Goal: Transaction & Acquisition: Purchase product/service

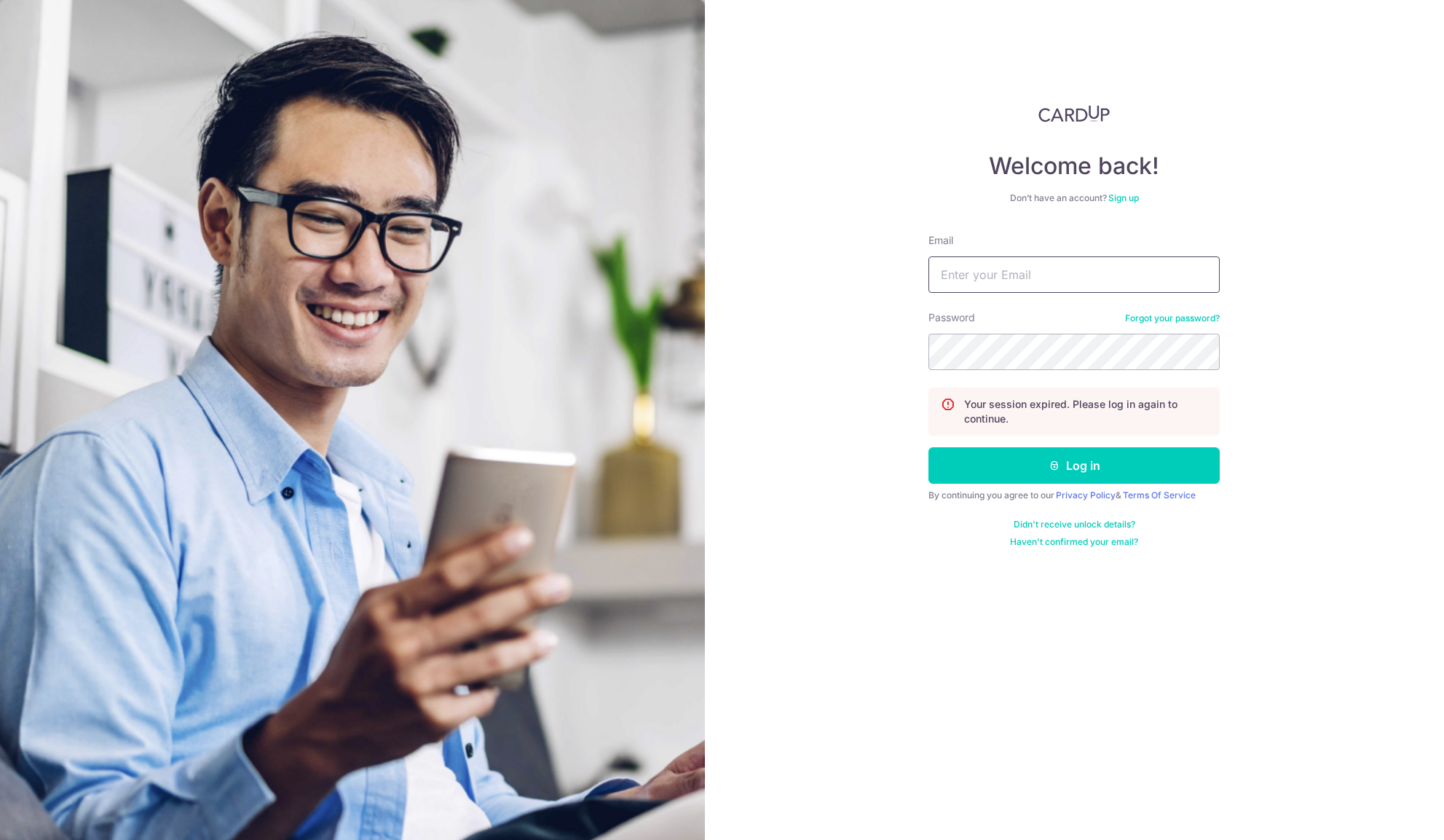
click at [983, 283] on input "Email" at bounding box center [1074, 275] width 291 height 37
type input "[EMAIL_ADDRESS][DOMAIN_NAME]"
click at [991, 456] on button "Log in" at bounding box center [1074, 465] width 291 height 37
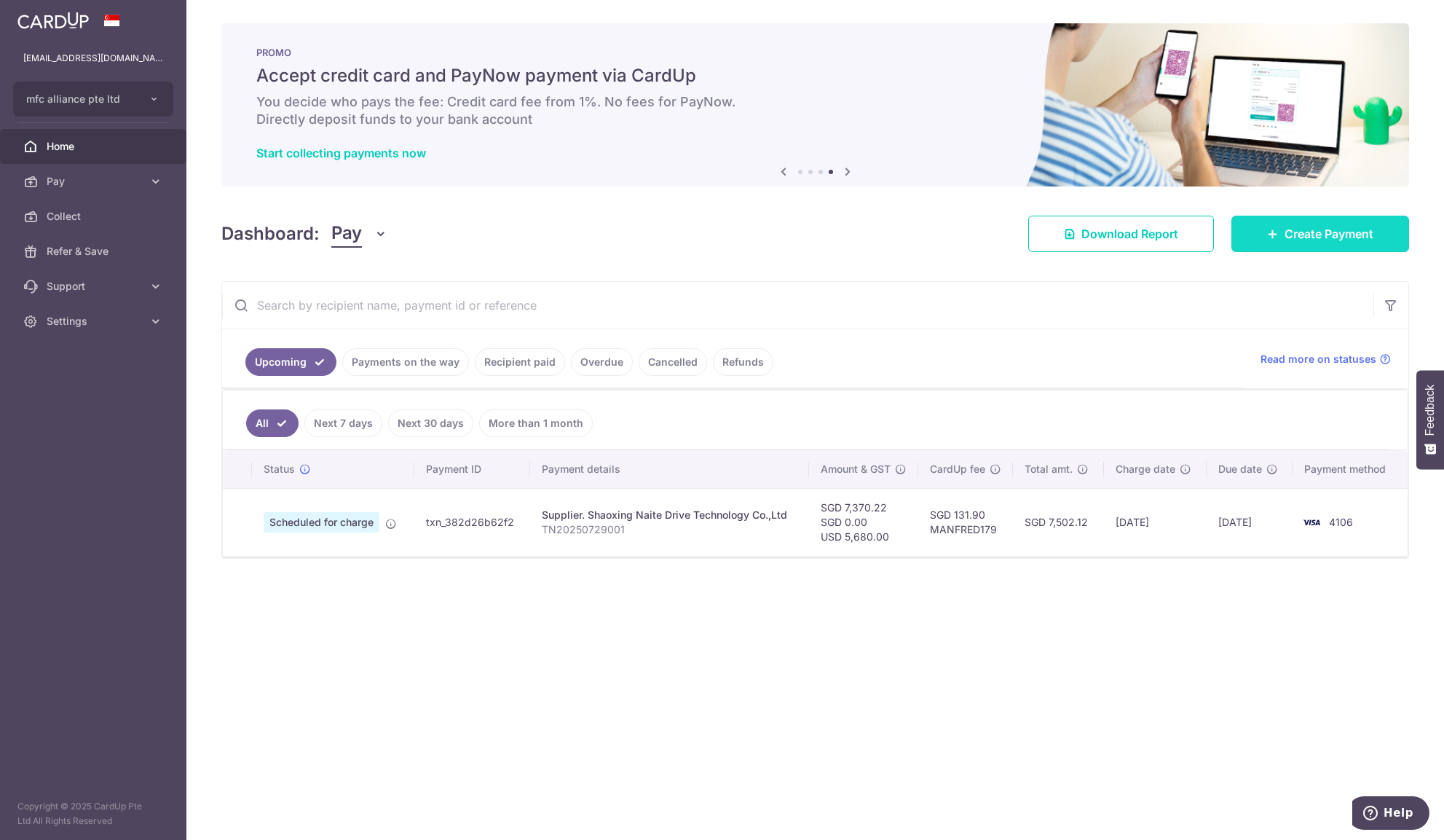
click at [1315, 241] on span "Create Payment" at bounding box center [1329, 234] width 89 height 18
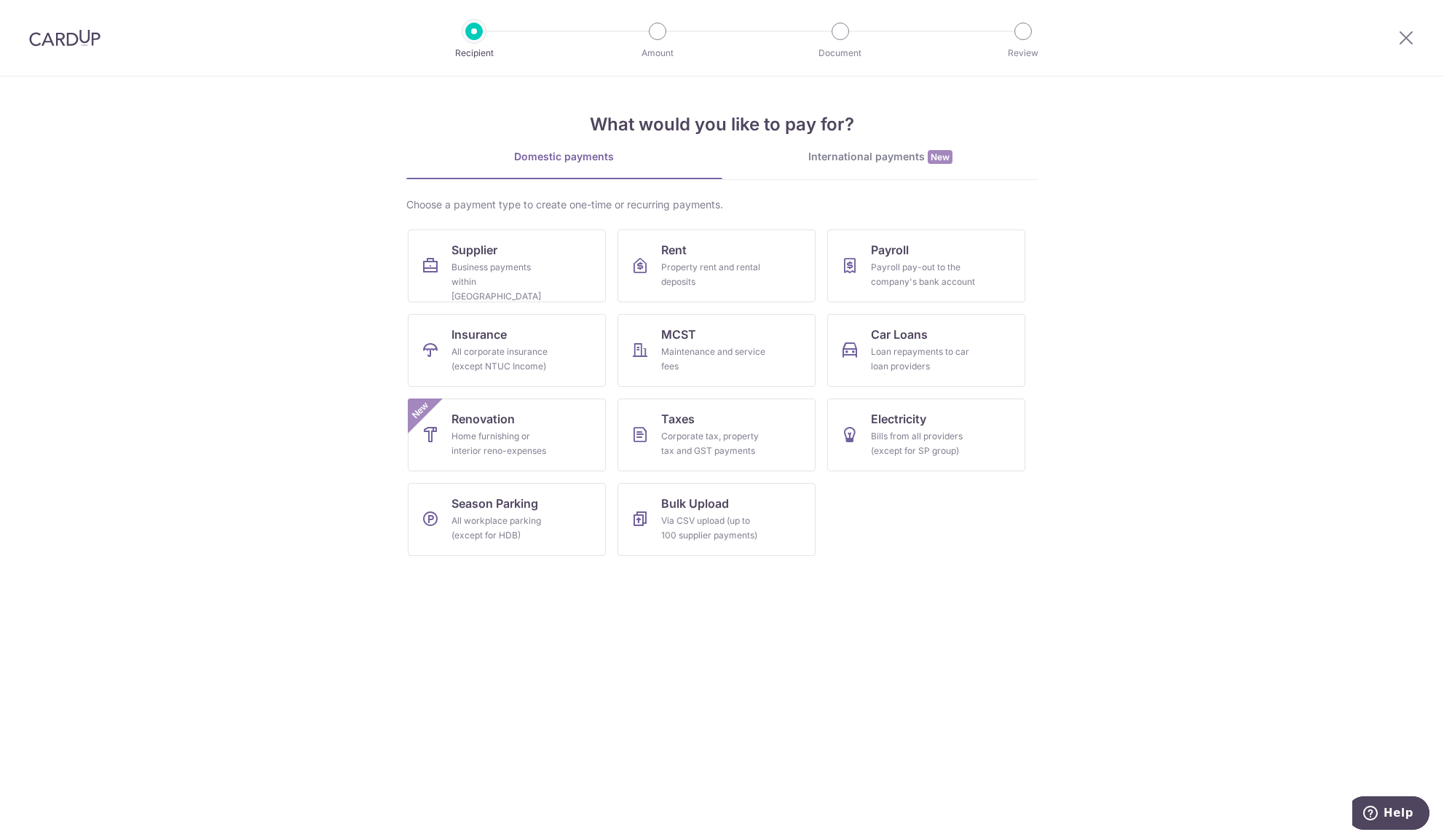
click at [828, 168] on link "International payments New" at bounding box center [880, 164] width 316 height 30
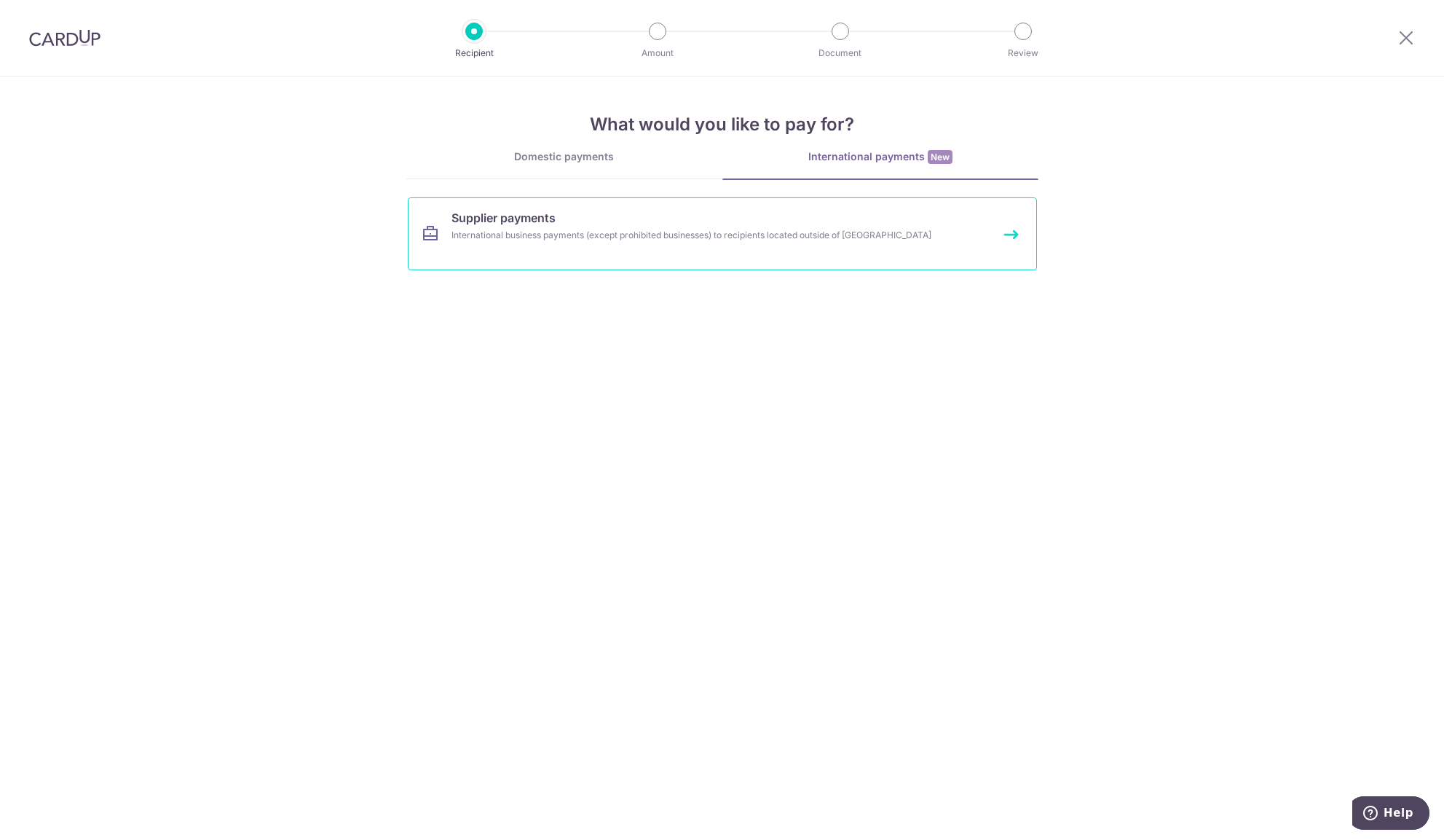
click at [816, 254] on link "Supplier payments International business payments (except prohibited businesses…" at bounding box center [722, 234] width 629 height 73
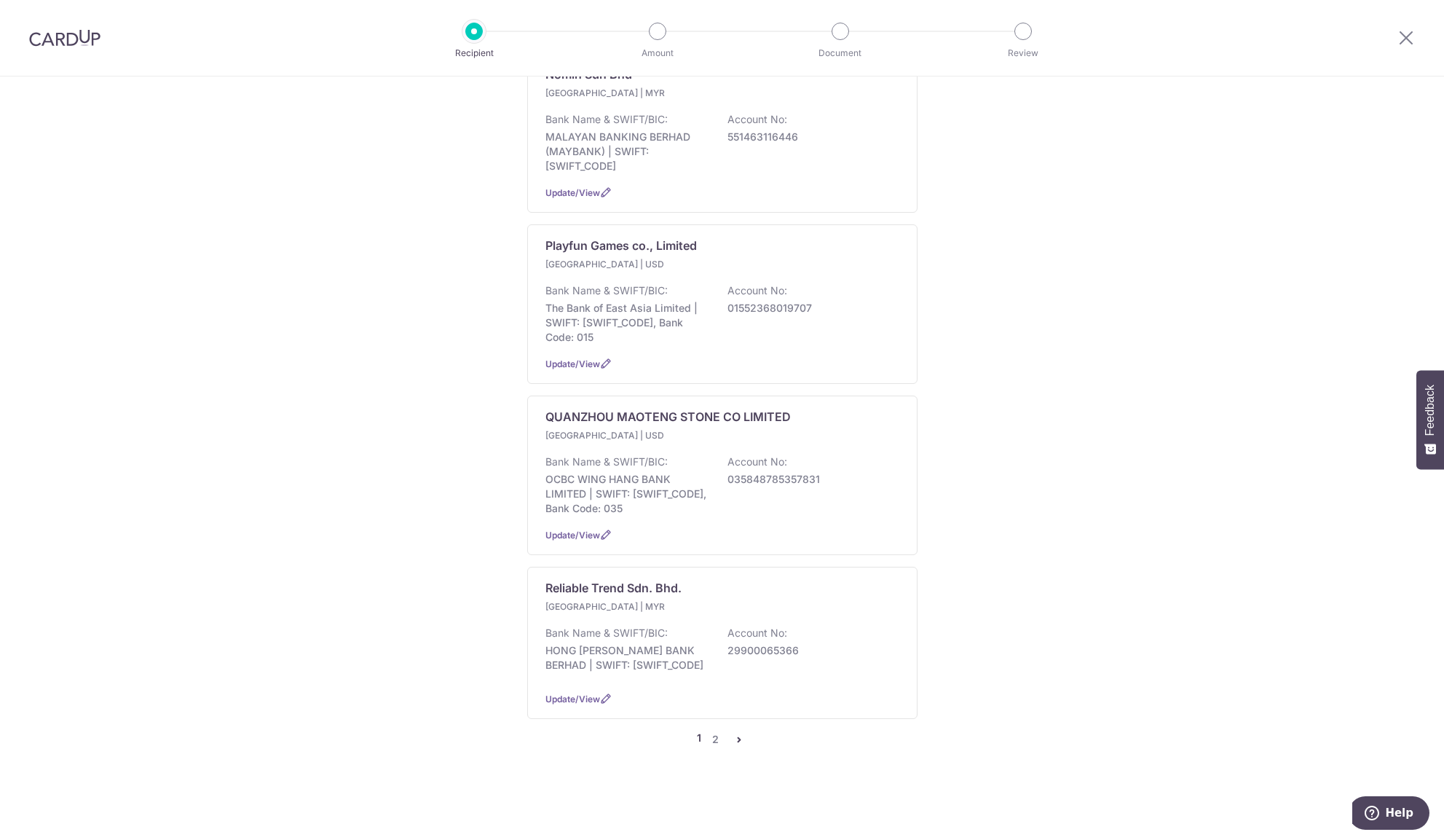
scroll to position [1386, 0]
click at [716, 741] on link "2" at bounding box center [716, 739] width 18 height 18
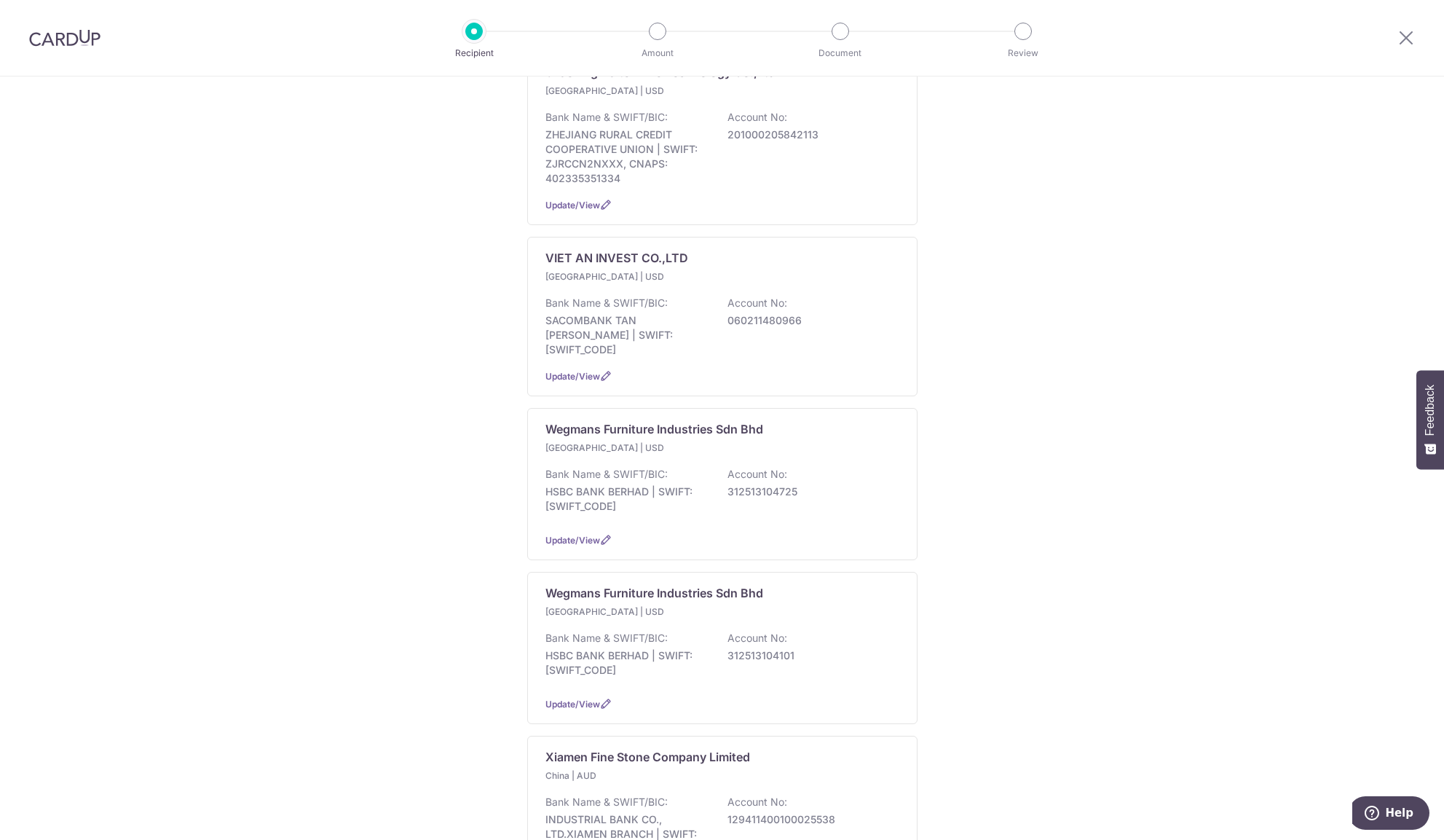
scroll to position [0, 0]
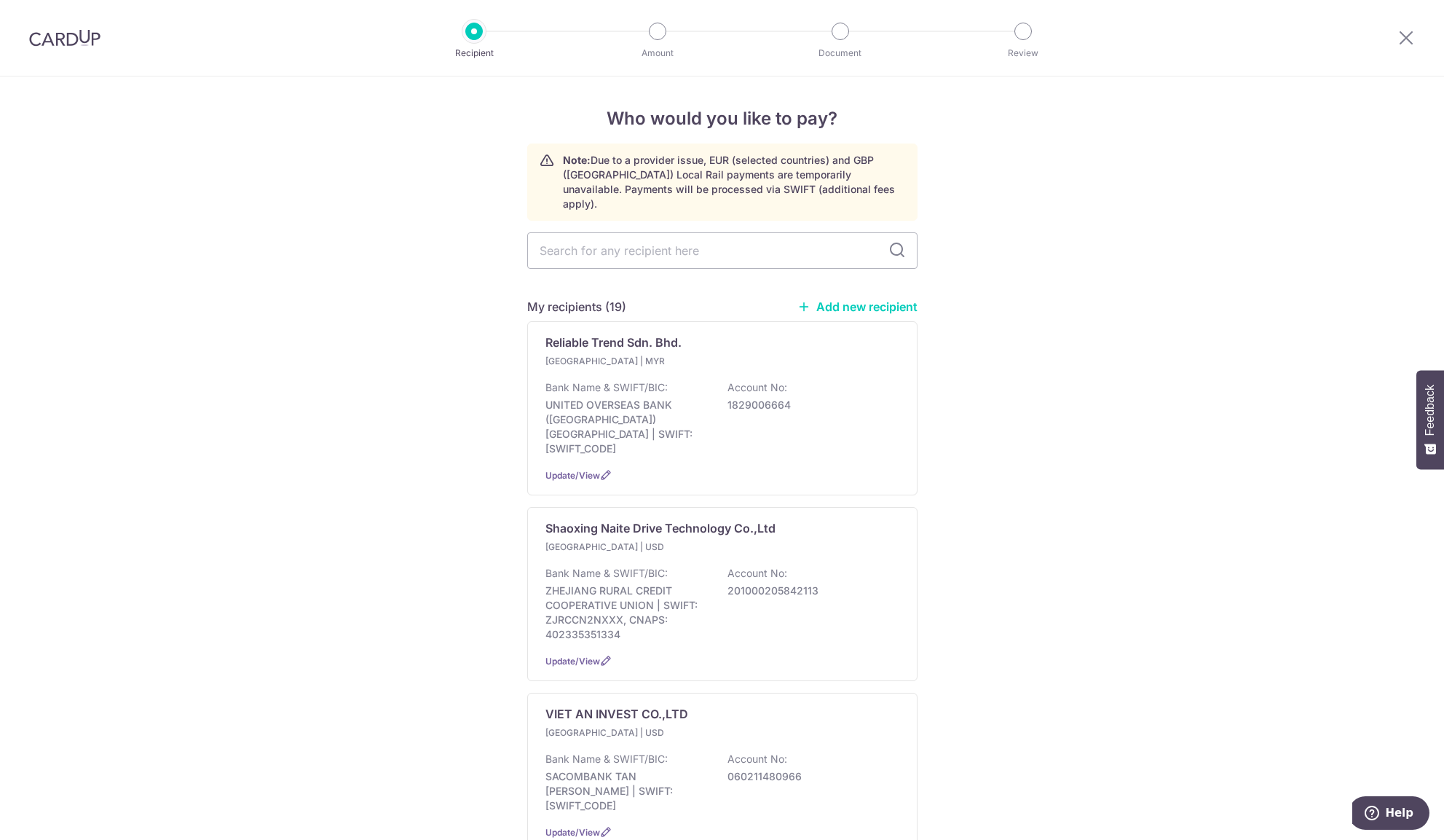
click at [863, 299] on link "Add new recipient" at bounding box center [858, 306] width 121 height 15
select select
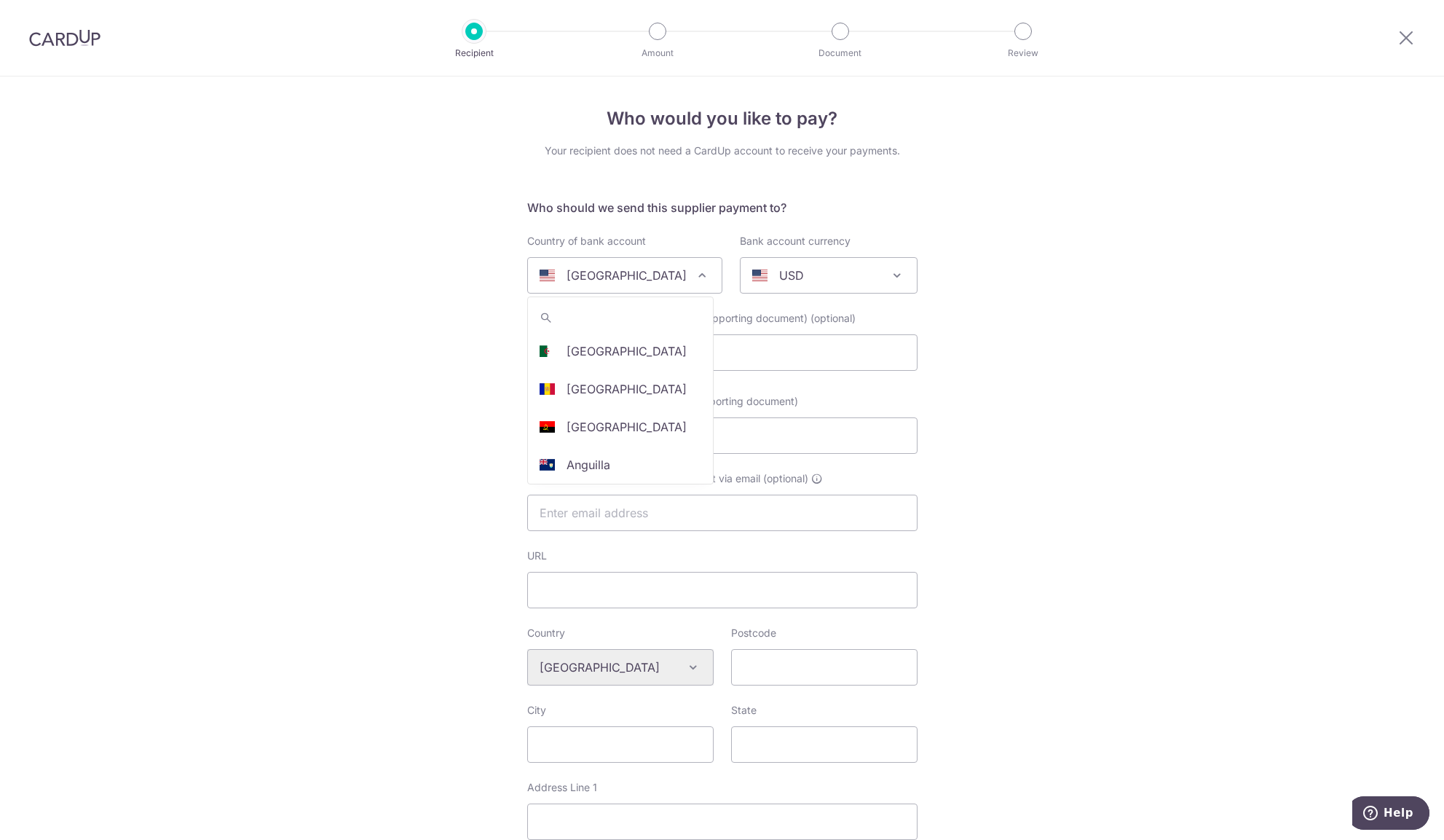
click at [678, 279] on div "United States" at bounding box center [613, 276] width 147 height 18
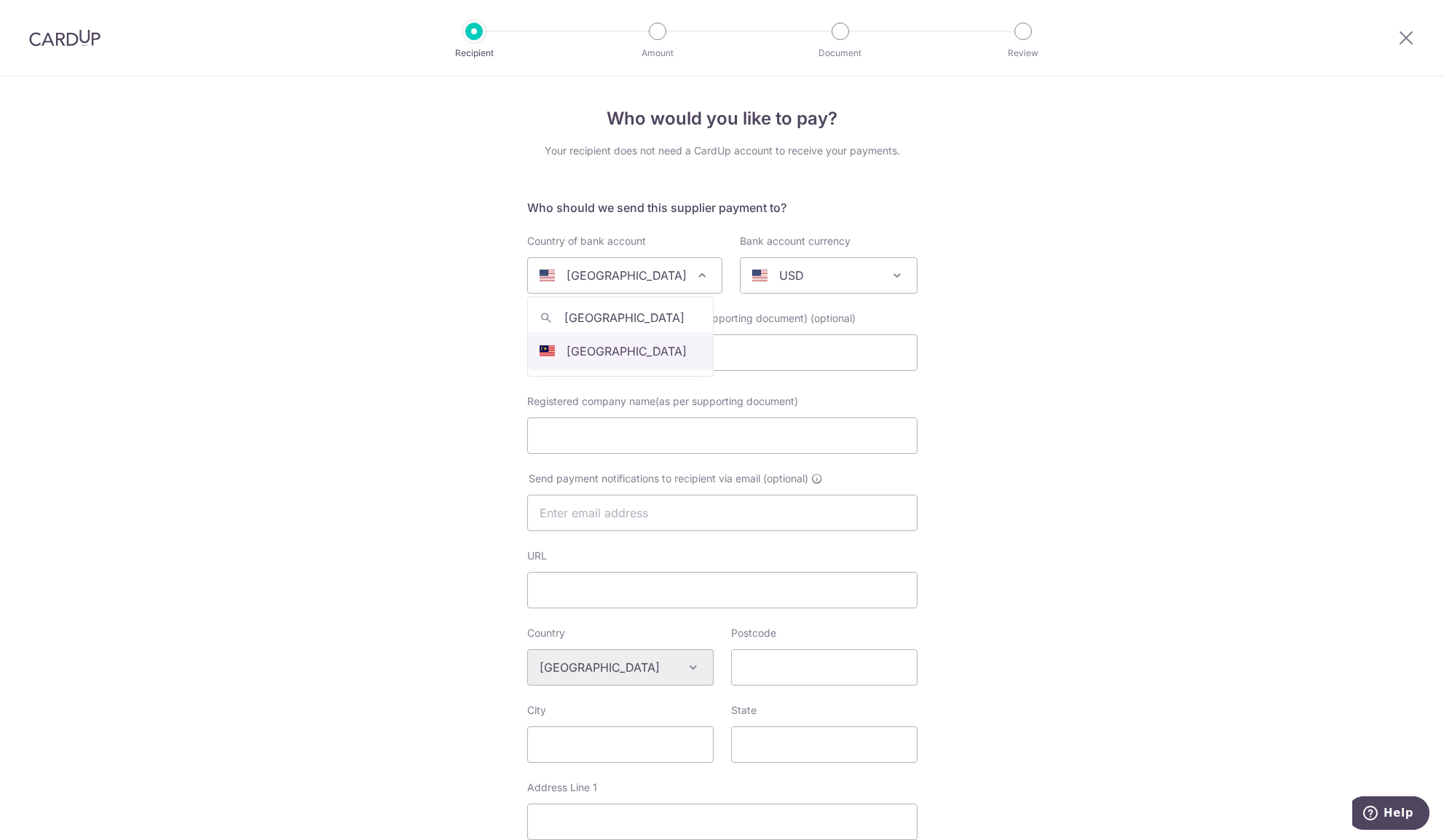
type input "malaysia"
select select "159"
select select "Malaysia"
select select
click at [841, 275] on div "AUD" at bounding box center [817, 276] width 129 height 18
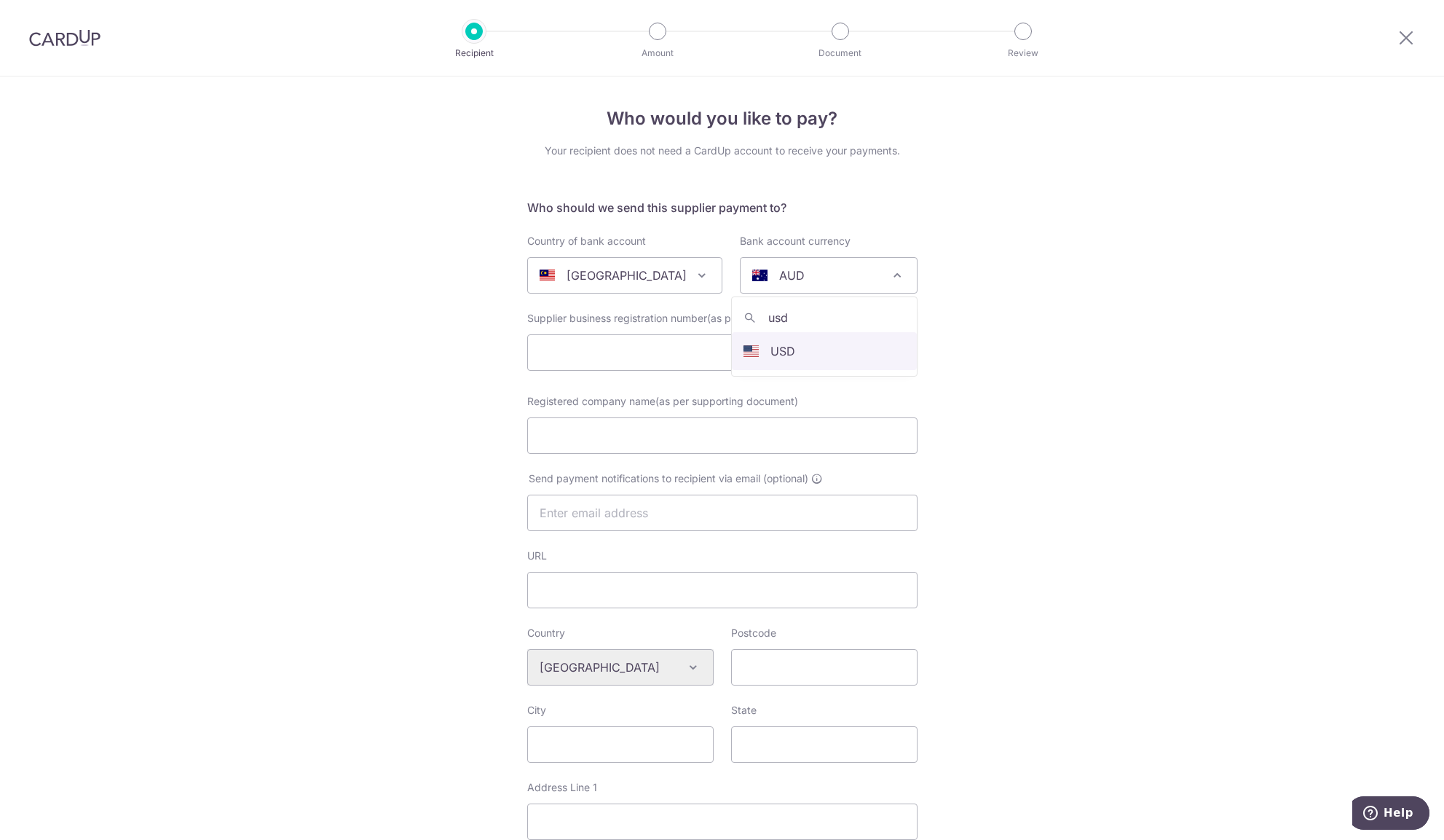
type input "usd"
click at [656, 342] on input "text" at bounding box center [722, 353] width 390 height 37
paste input "5R TECHNOLOGIES SDN BHD"
drag, startPoint x: 722, startPoint y: 355, endPoint x: 606, endPoint y: 434, distance: 140.3
click at [527, 361] on input "5R TECHNOLOGIES SDN BHD" at bounding box center [722, 353] width 390 height 37
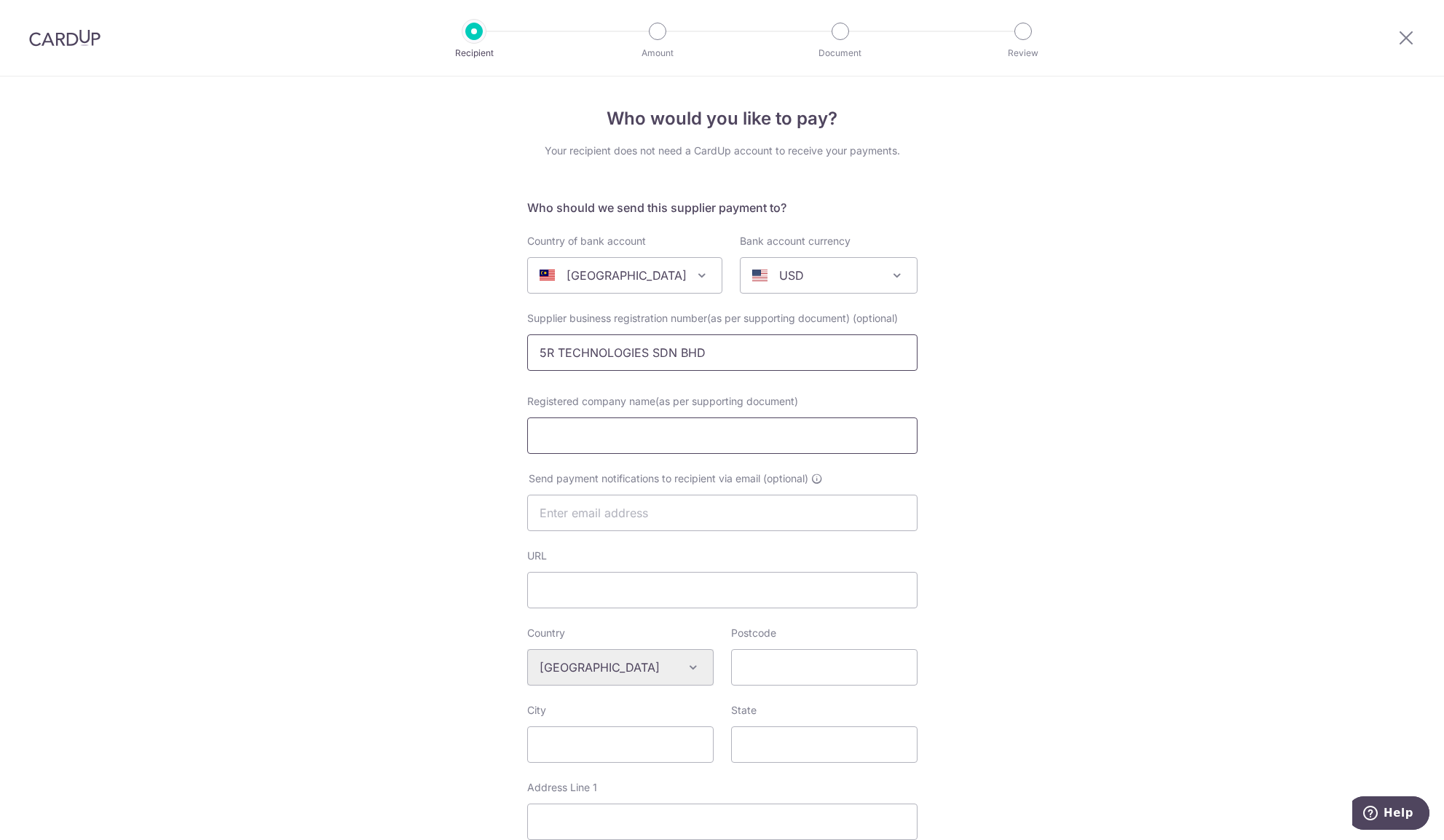
type input "5R TECHNOLOGIES SDN BHD"
click at [646, 451] on input "Registered company name(as per supporting document)" at bounding box center [722, 436] width 390 height 37
paste input "5R TECHNOLOGIES SDN BHD"
type input "5R TECHNOLOGIES SDN BHD"
drag, startPoint x: 738, startPoint y: 362, endPoint x: 495, endPoint y: 358, distance: 243.0
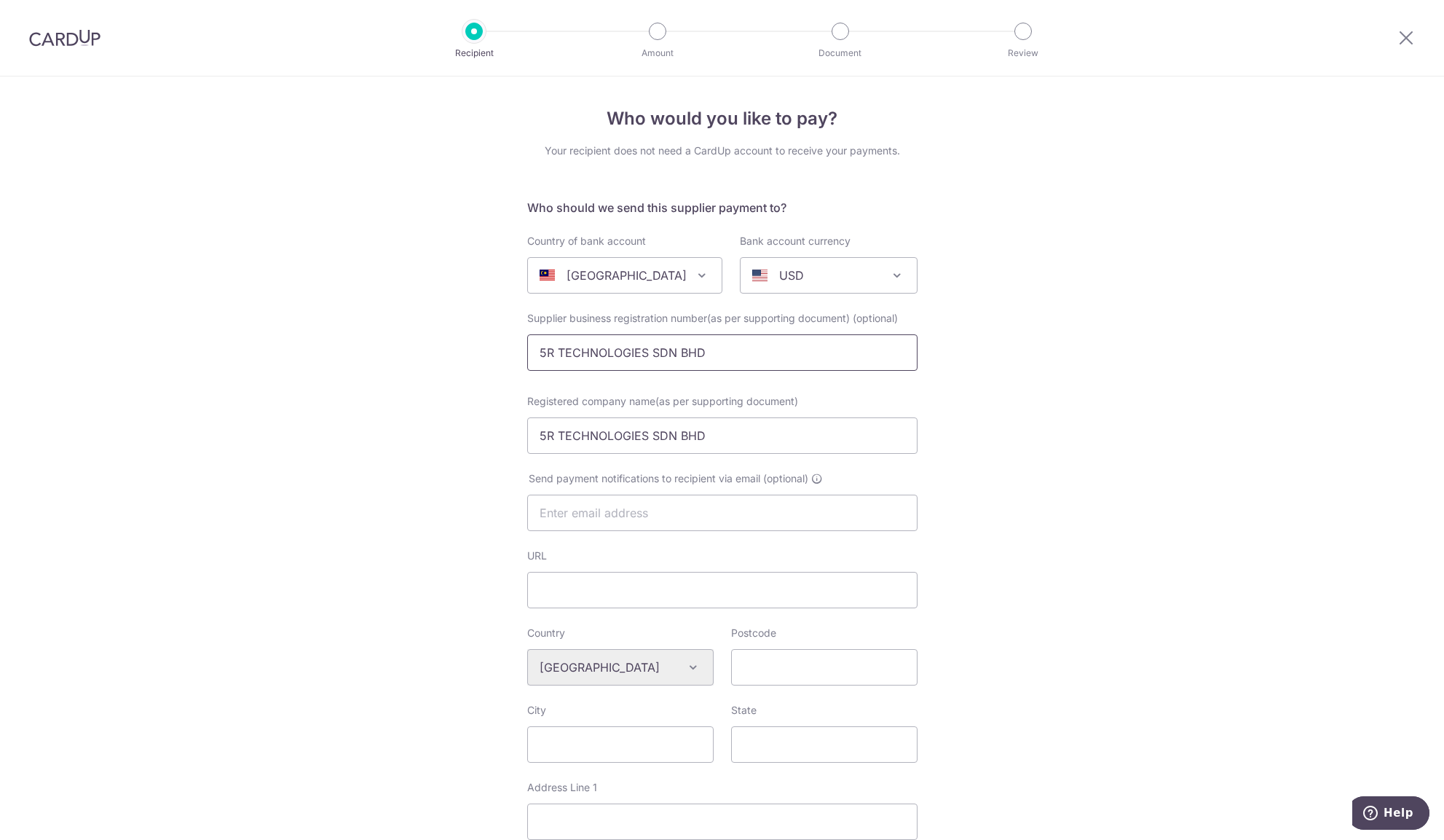
click at [527, 358] on input "5R TECHNOLOGIES SDN BHD" at bounding box center [722, 353] width 390 height 37
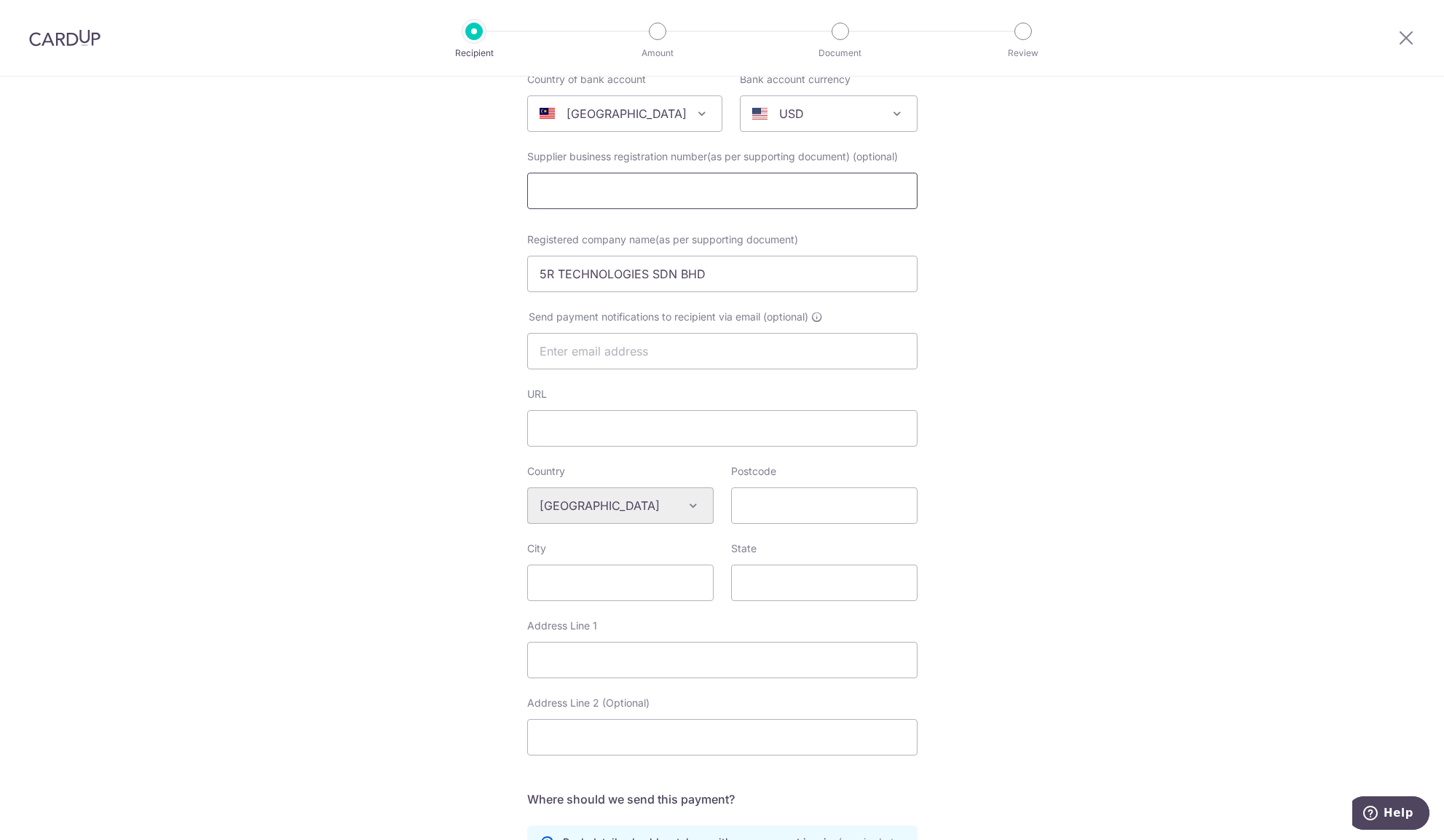
scroll to position [140, 0]
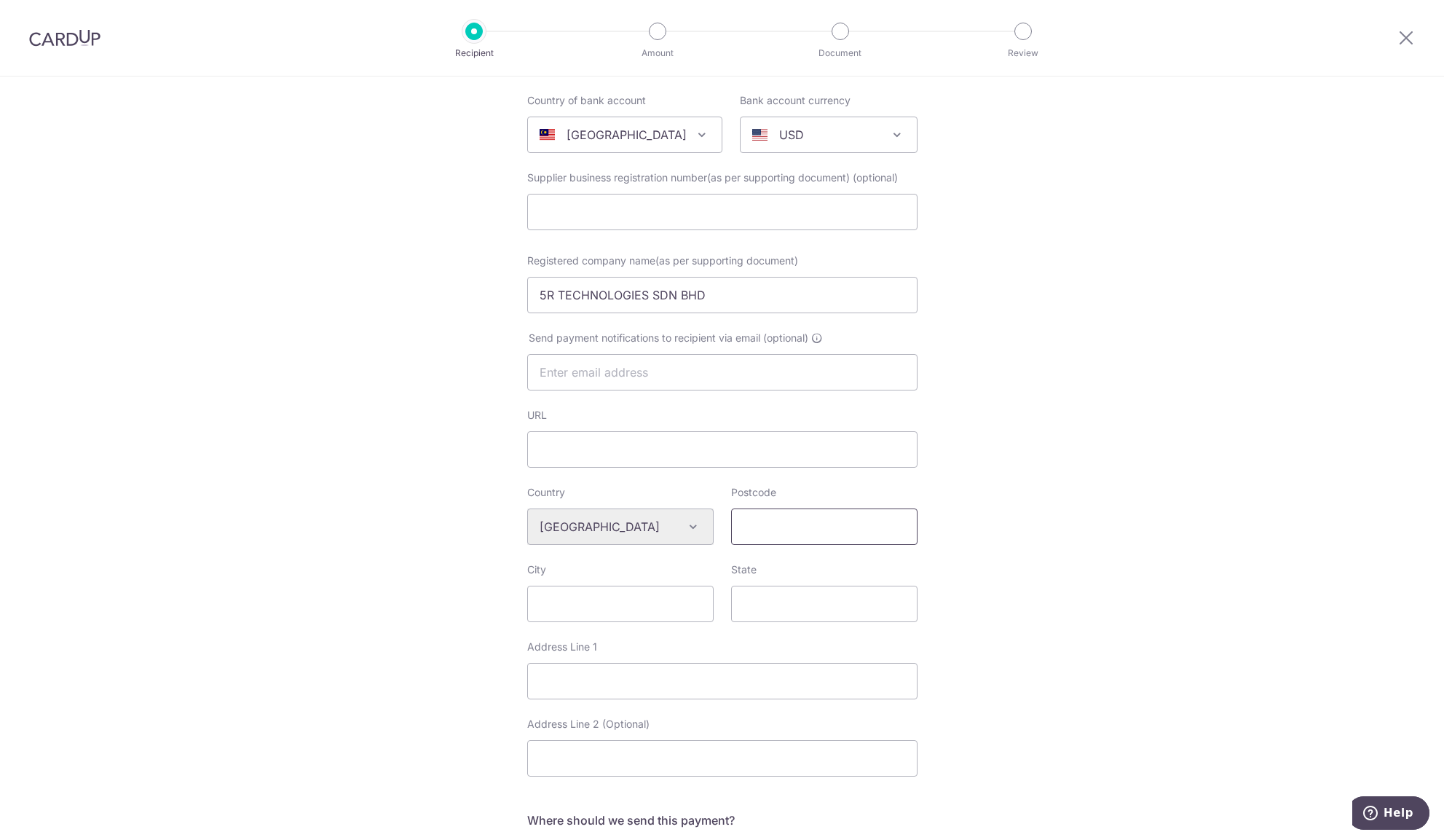
click at [791, 532] on input "Postcode" at bounding box center [825, 527] width 187 height 37
paste input "84200"
type input "84200"
drag, startPoint x: 1073, startPoint y: 500, endPoint x: 988, endPoint y: 518, distance: 86.9
click at [1072, 500] on div "Who would you like to pay? Your recipient does not need a CardUp account to rec…" at bounding box center [722, 554] width 1444 height 1237
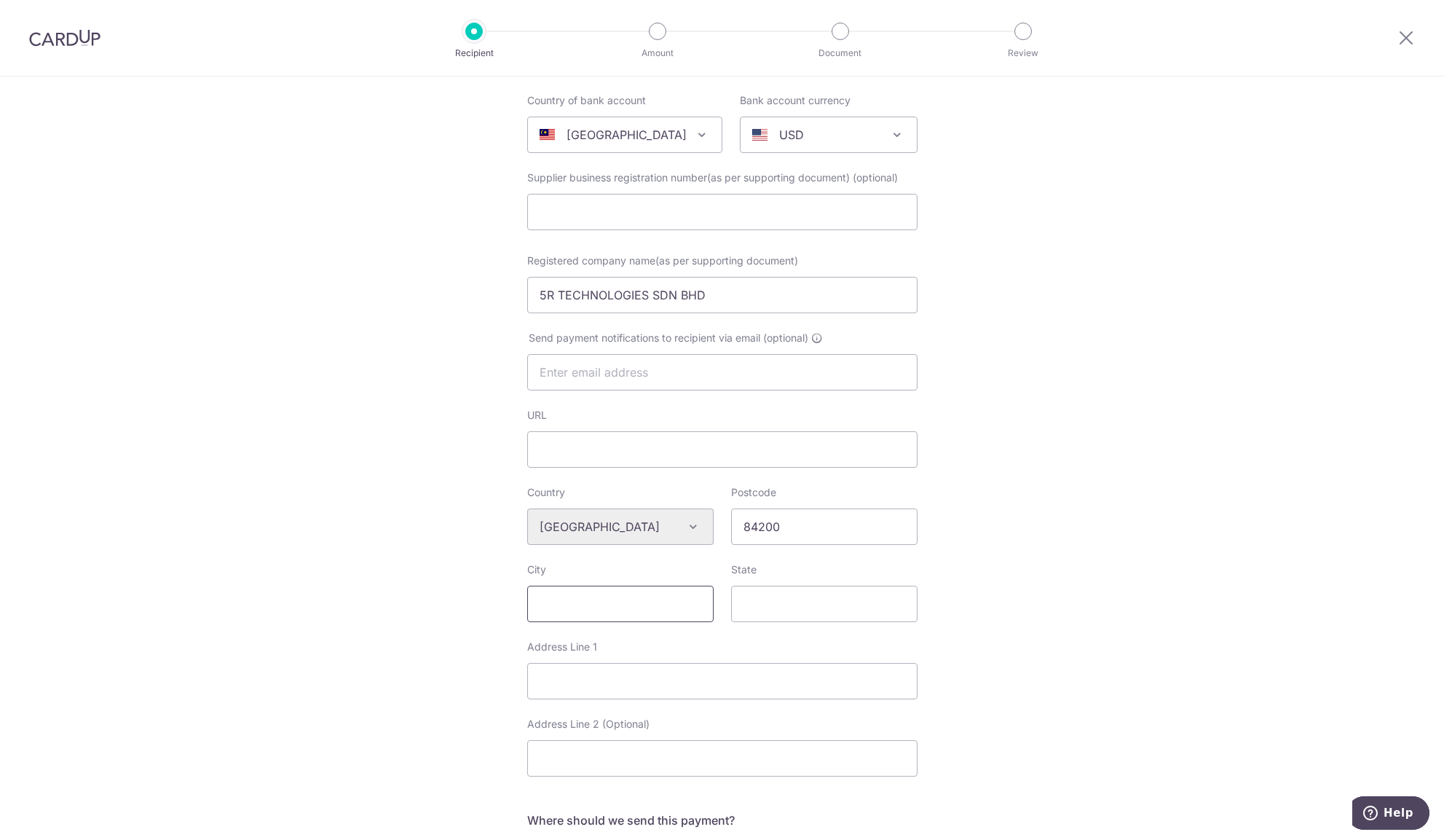
drag, startPoint x: 620, startPoint y: 612, endPoint x: 639, endPoint y: 611, distance: 19.0
click at [620, 612] on input "City" at bounding box center [620, 604] width 187 height 37
click at [797, 613] on input "State" at bounding box center [825, 604] width 187 height 37
type input "Johor"
click at [647, 598] on input "City" at bounding box center [620, 604] width 187 height 37
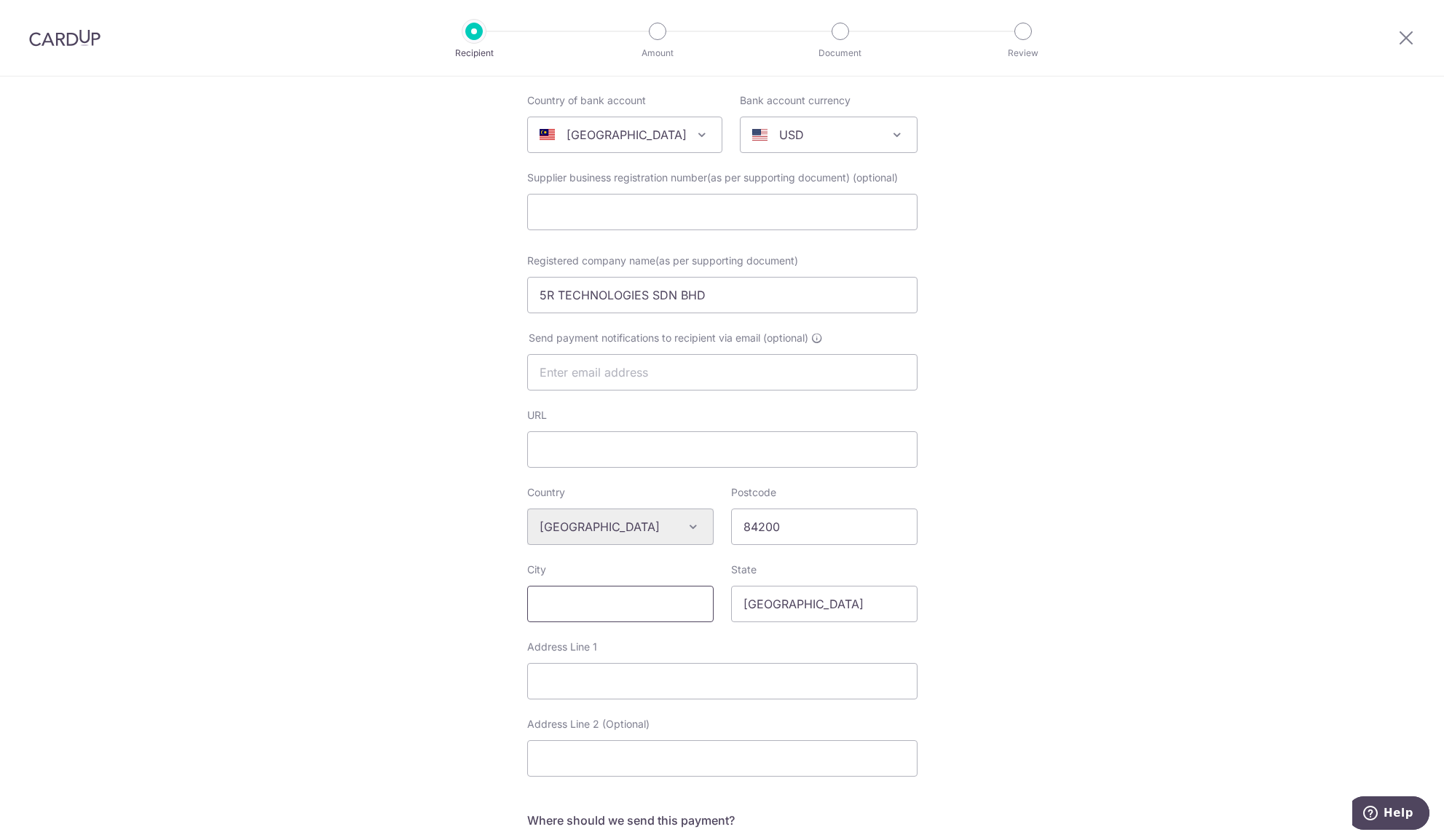
scroll to position [143, 0]
type input "Muar"
click at [635, 692] on input "Address Line 1" at bounding box center [722, 679] width 390 height 37
paste input "LOT 5753, KM 13, JALAN BAKRI, 84200 MUAR, JOHOR, MALAYSIA"
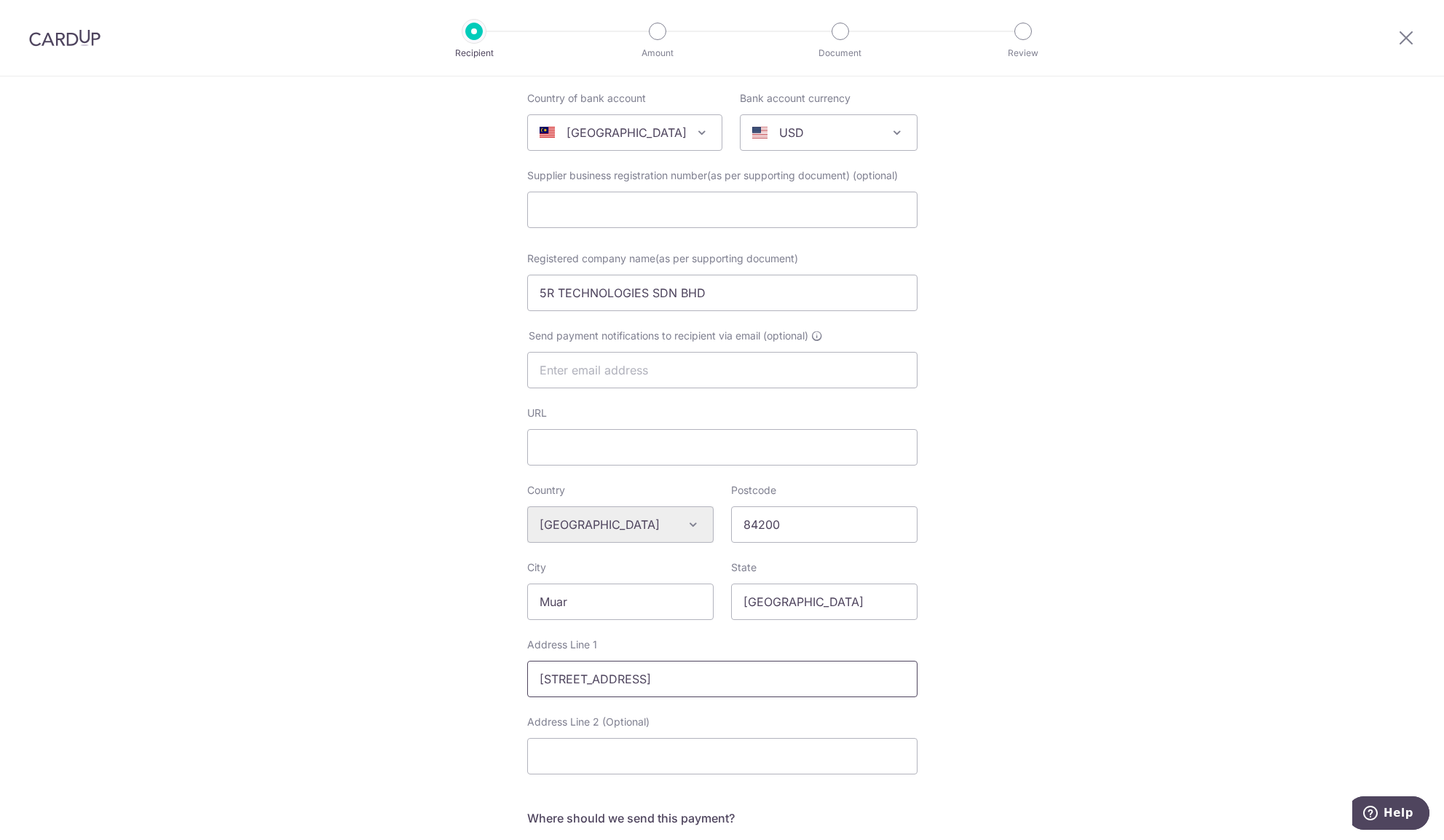
type input "LOT 5753, KM 13, JALAN BAKRI, 84200 MUAR, JOHOR, MALAYSIA"
click at [1059, 532] on div "Who would you like to pay? Your recipient does not need a CardUp account to rec…" at bounding box center [722, 552] width 1444 height 1237
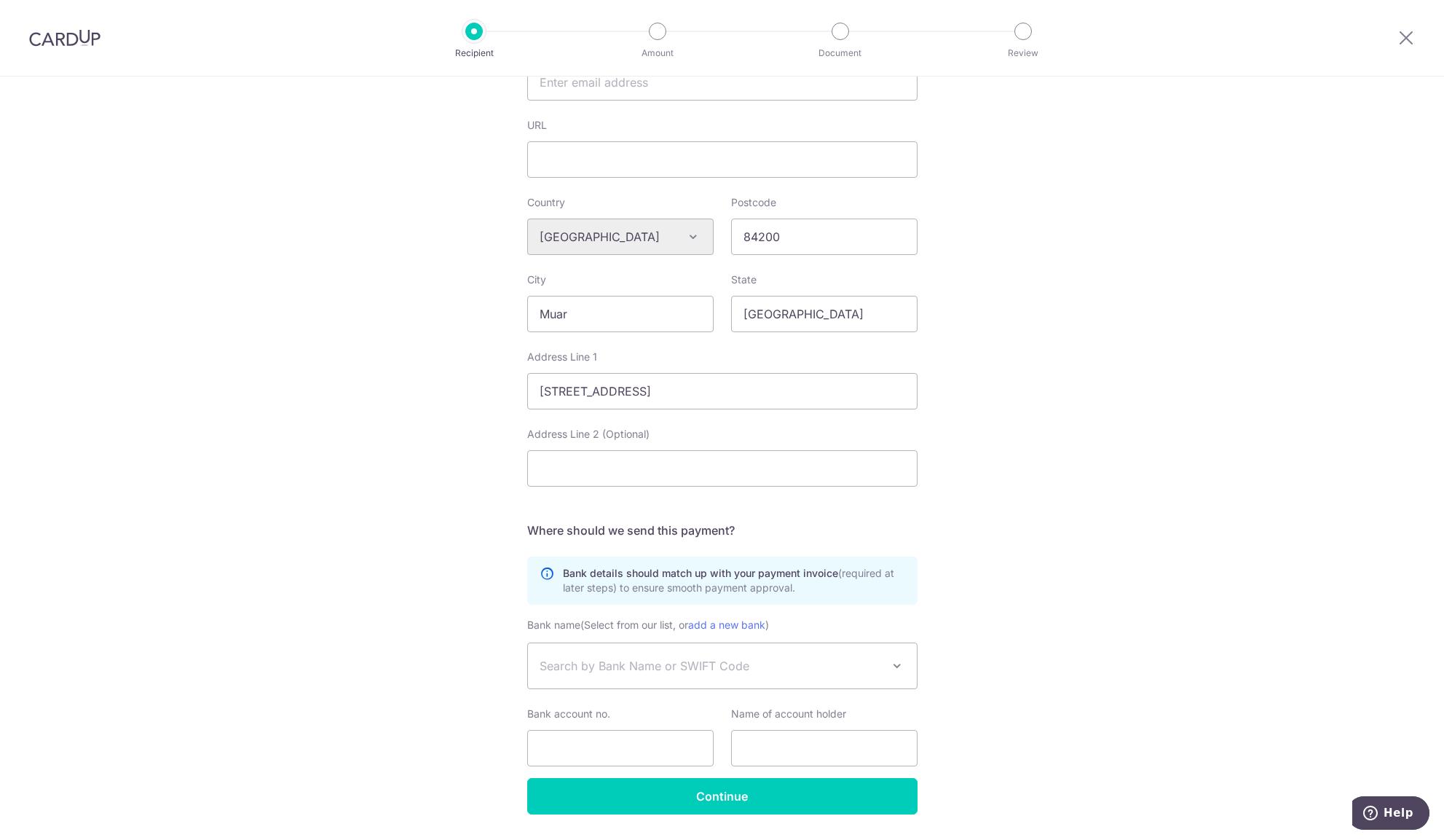
scroll to position [473, 0]
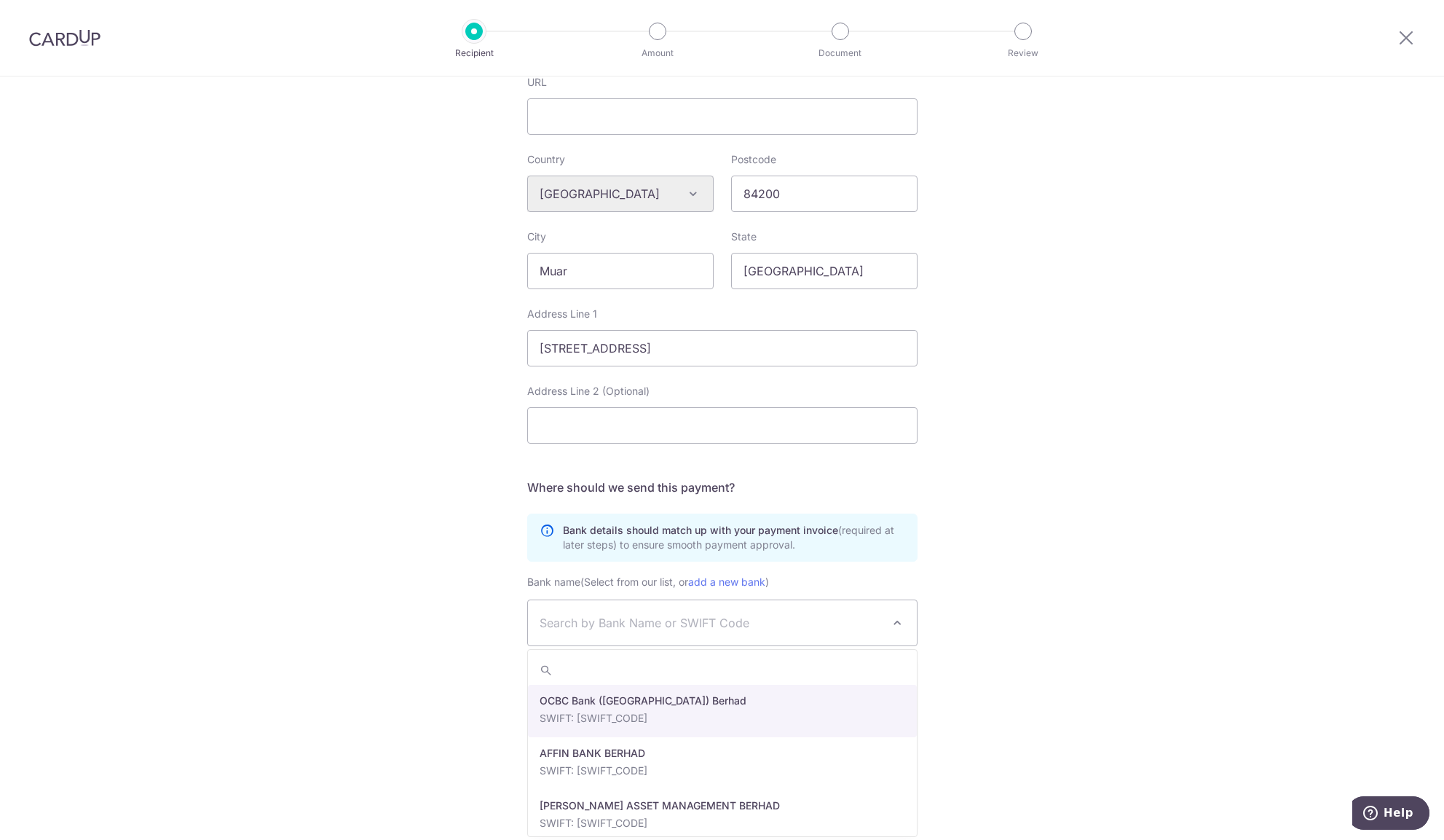
click at [806, 615] on span "Search by Bank Name or SWIFT Code" at bounding box center [711, 622] width 342 height 18
type input "UOVBMYKLXXX"
select select "42"
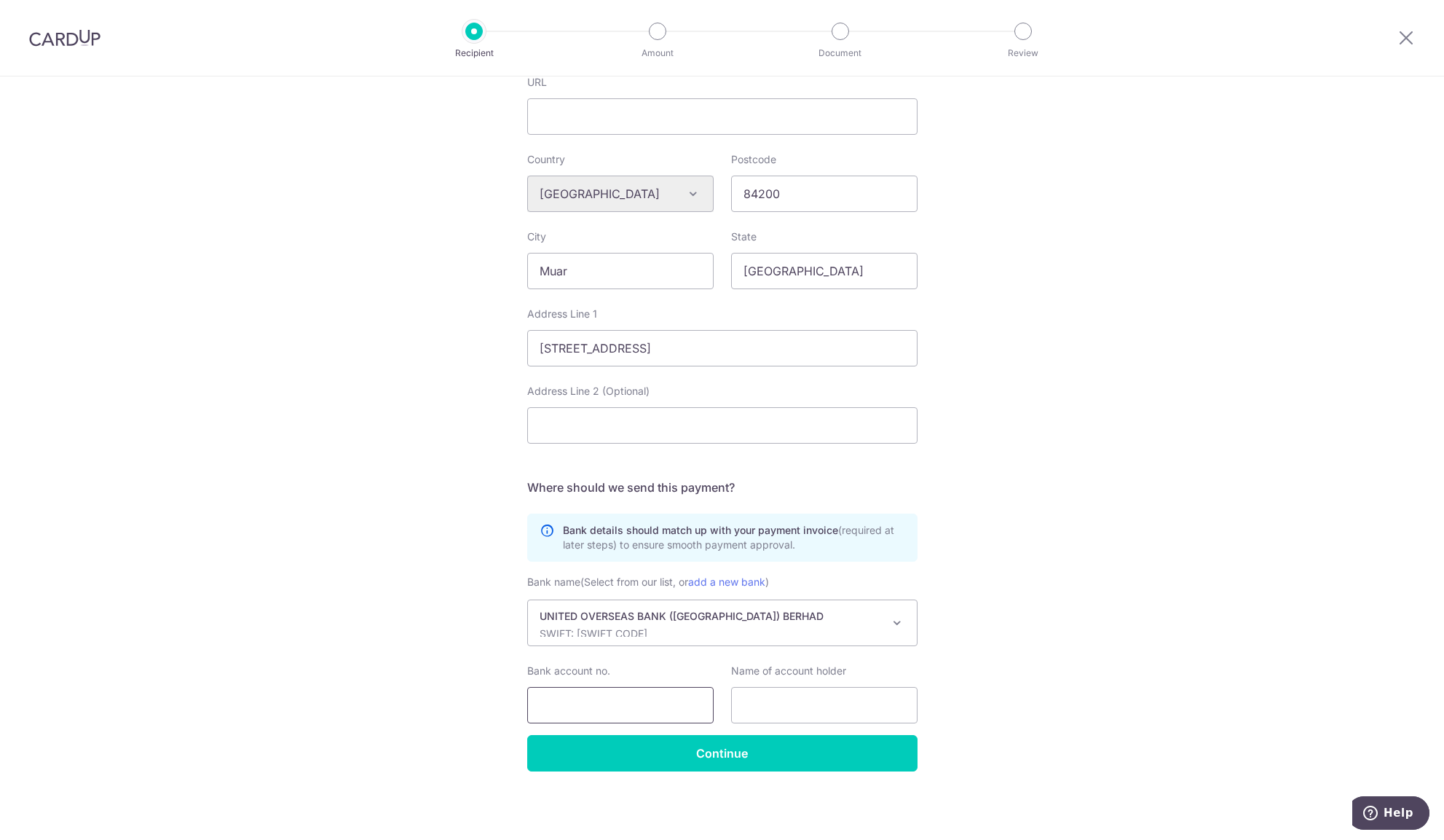
click at [606, 704] on input "Bank account no." at bounding box center [620, 705] width 187 height 37
paste input "2549003860"
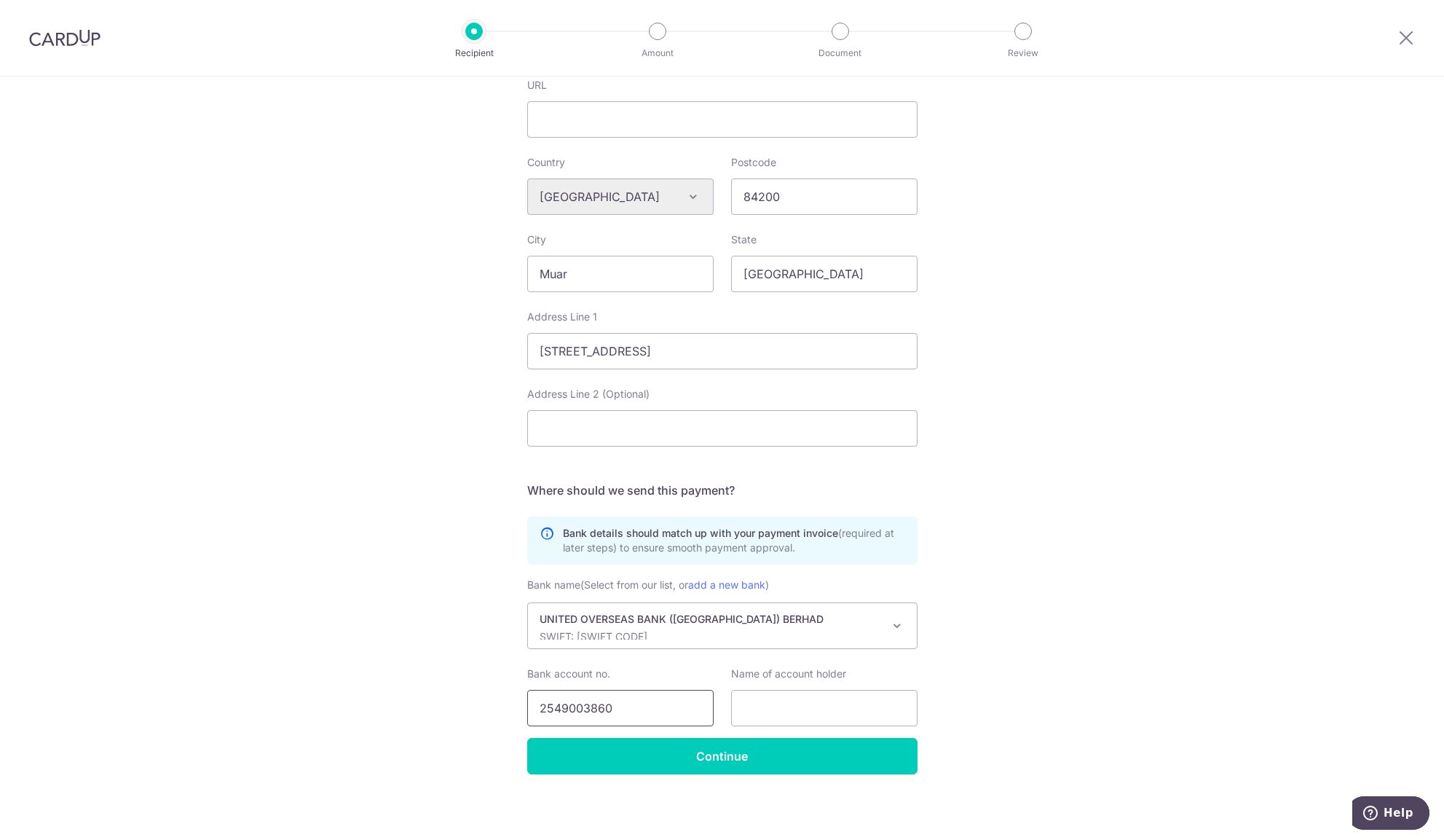
type input "2549003860"
click at [797, 710] on input "text" at bounding box center [825, 708] width 187 height 37
paste input "5R TECHNOLOGIES SDN BHD"
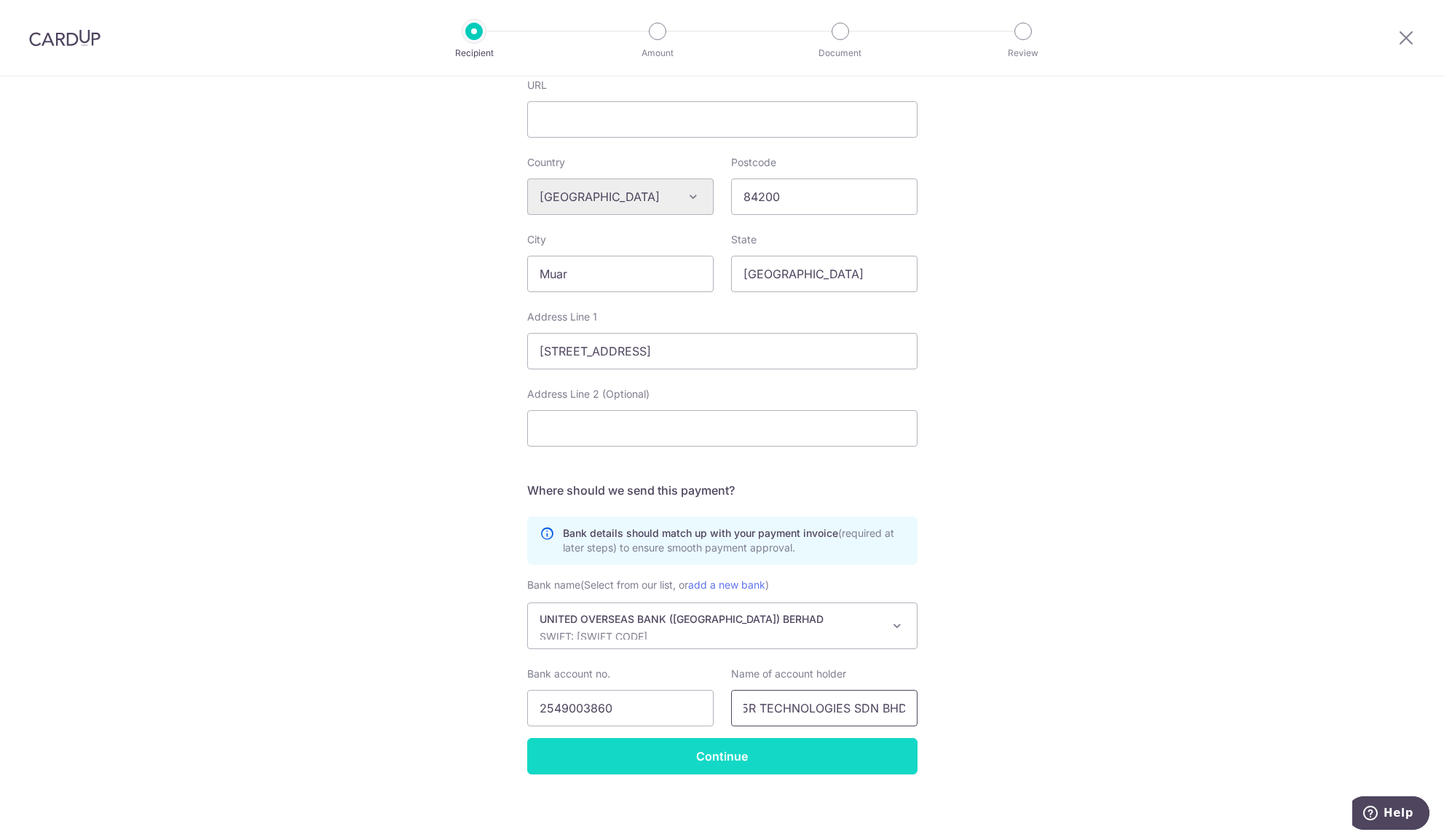
type input "5R TECHNOLOGIES SDN BHD"
click at [833, 748] on input "Continue" at bounding box center [722, 756] width 390 height 37
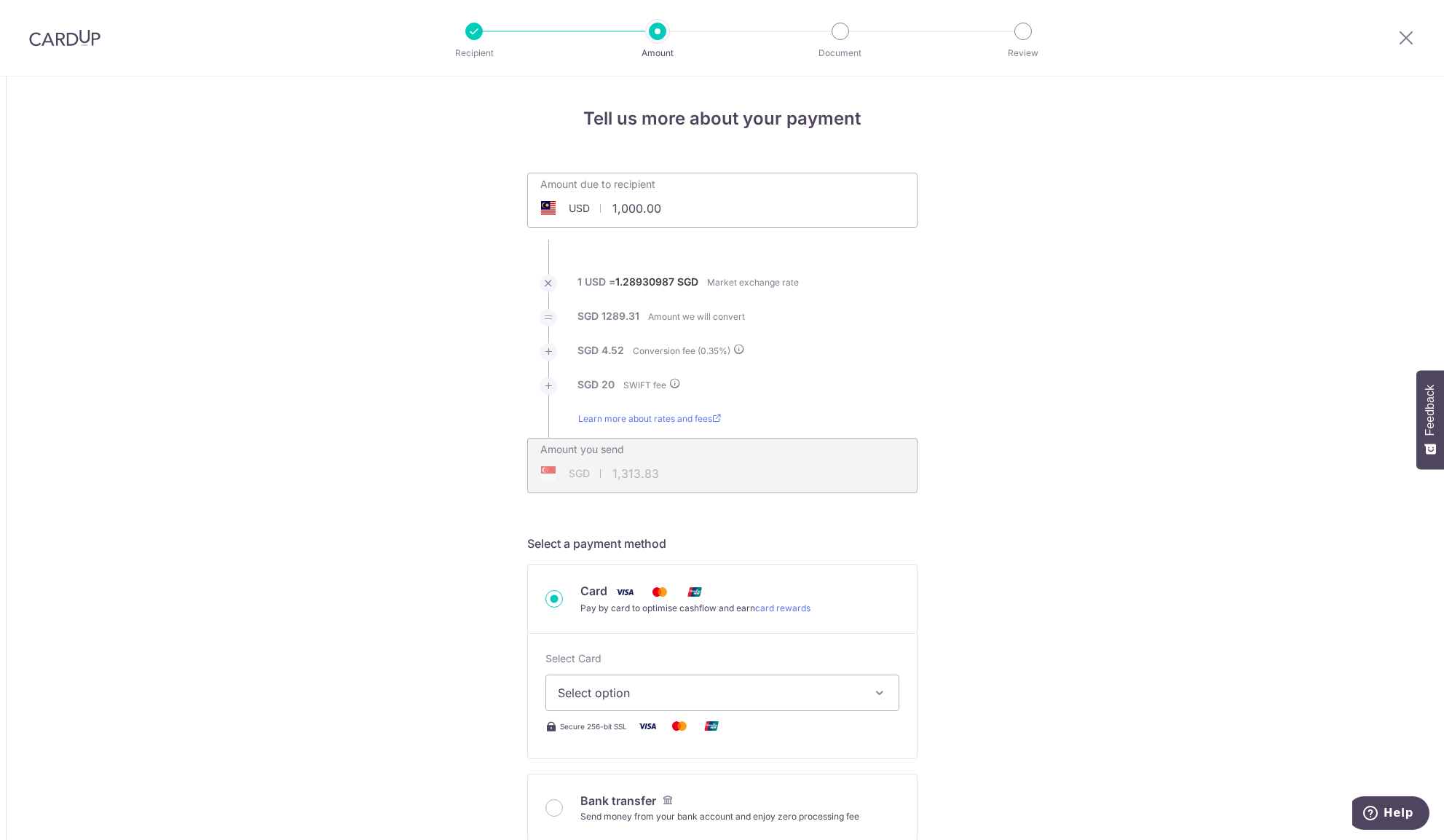
drag, startPoint x: 619, startPoint y: 207, endPoint x: 562, endPoint y: 201, distance: 57.3
click at [562, 201] on input "1,000.00" at bounding box center [640, 209] width 225 height 34
type input "2,493.00"
type input "3,245.40"
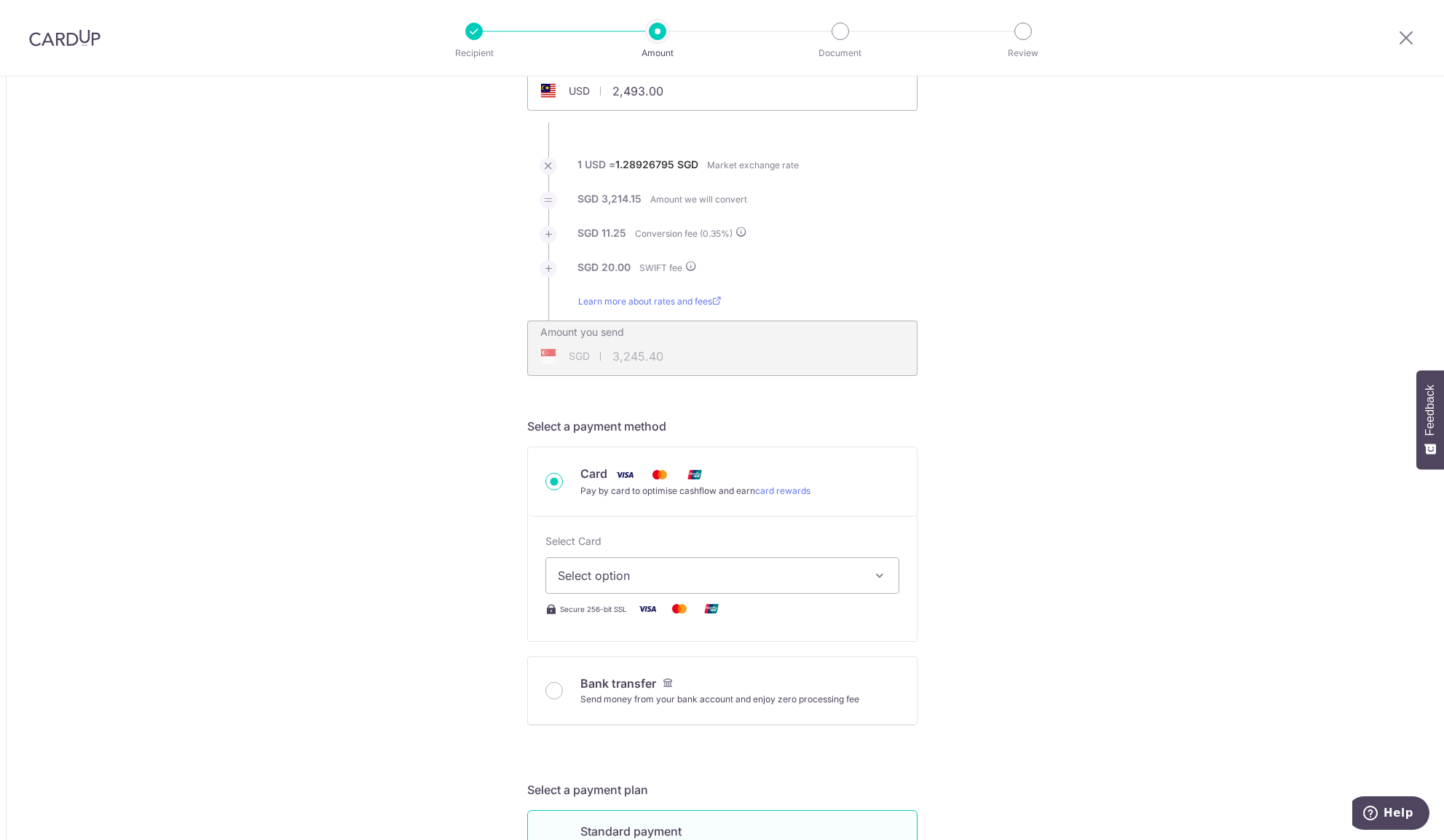
scroll to position [242, 0]
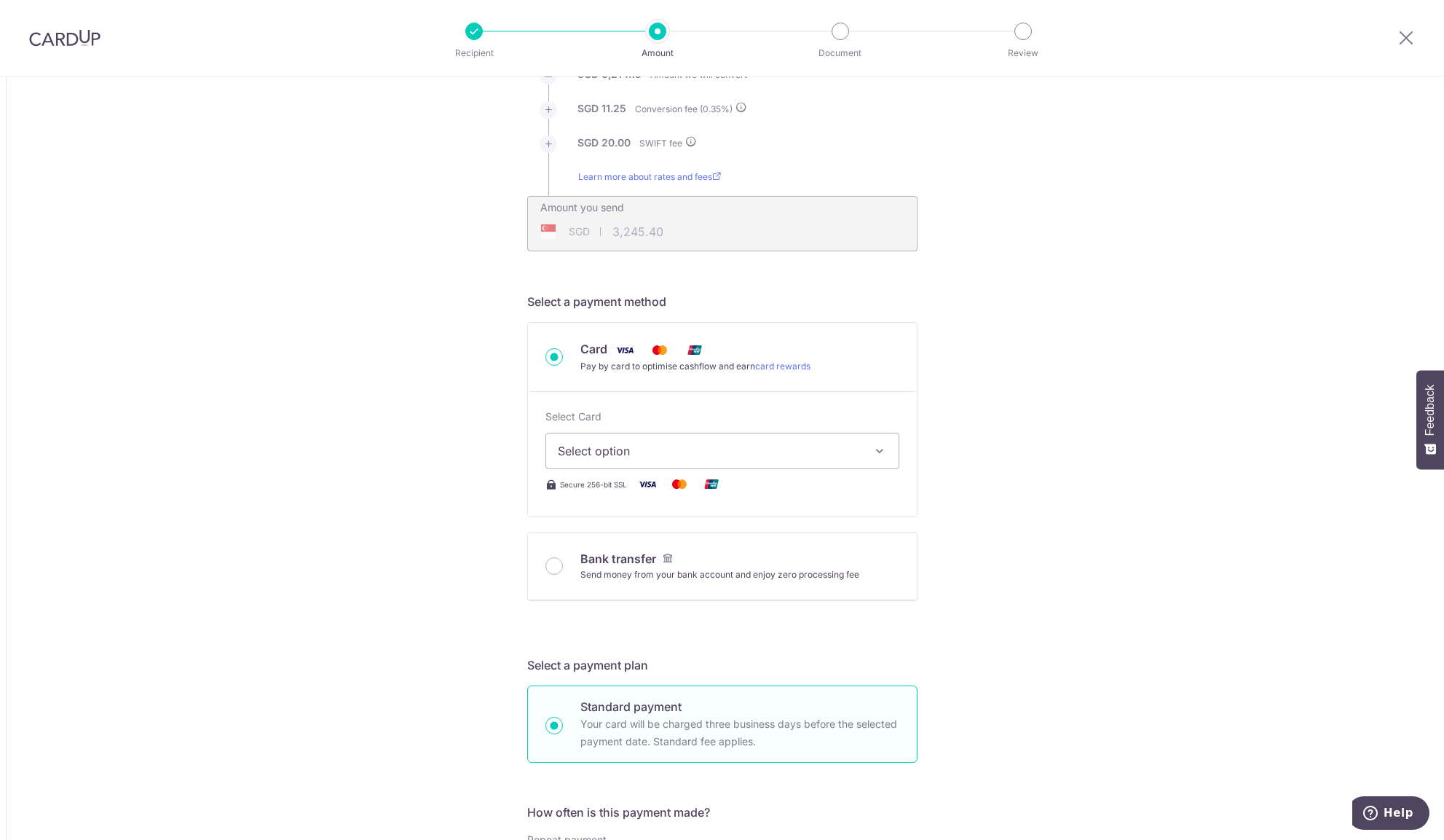
click at [641, 473] on div "Select Card Select option Add credit card Your Cards **** 0731 **** 4106 Secure…" at bounding box center [722, 451] width 354 height 84
click at [642, 450] on span "Select option" at bounding box center [709, 451] width 303 height 18
click at [692, 587] on span "**** 4106" at bounding box center [722, 590] width 329 height 18
type input "2,493.00"
type input "3,245.47"
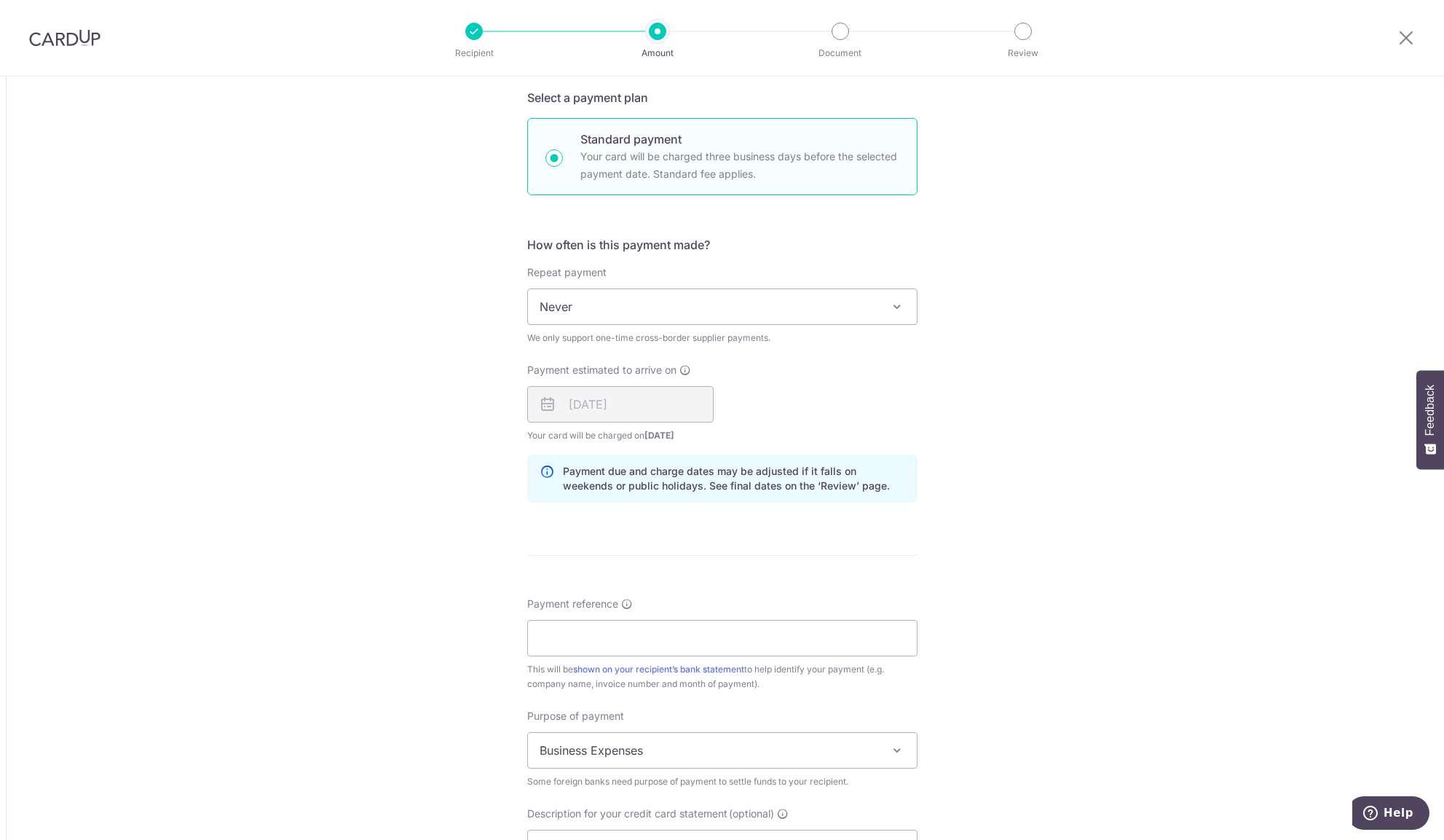
scroll to position [994, 0]
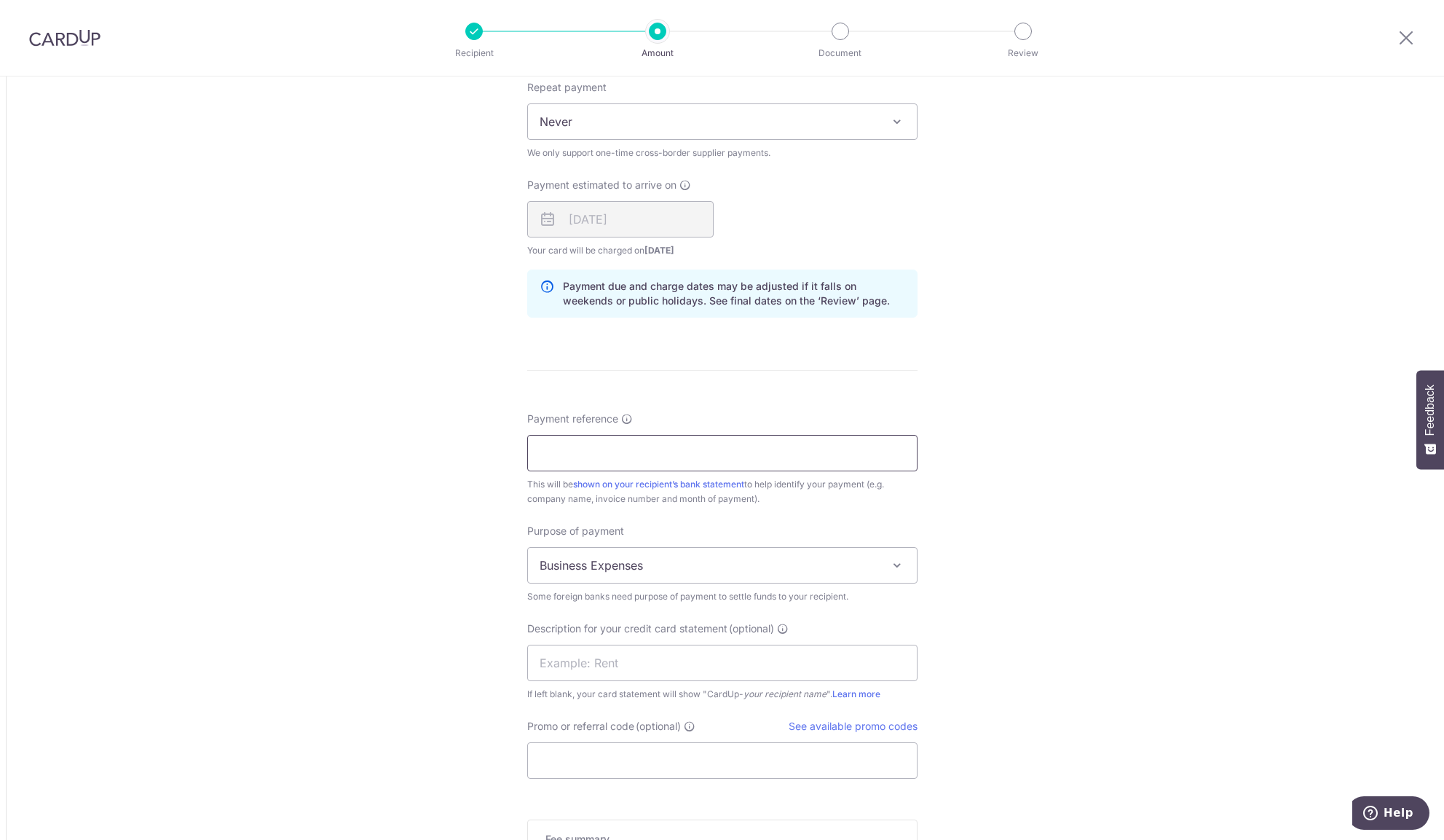
click at [589, 454] on input "Payment reference" at bounding box center [722, 453] width 390 height 37
type input "5RPI2506014"
drag, startPoint x: 651, startPoint y: 672, endPoint x: 640, endPoint y: 664, distance: 13.6
click at [648, 672] on input "text" at bounding box center [722, 663] width 390 height 37
type input "alice smart top"
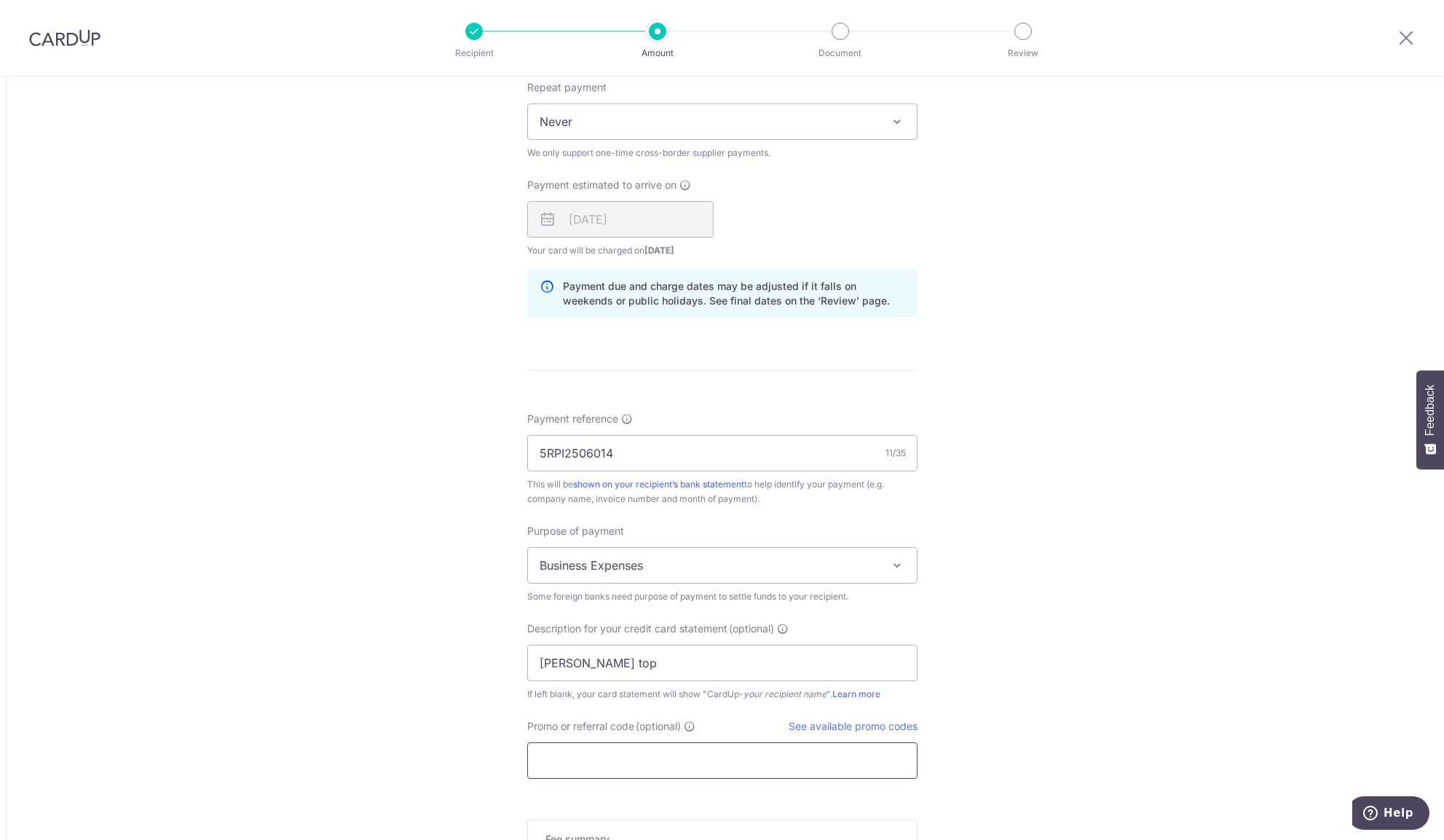
click at [691, 759] on input "Promo or referral code (optional)" at bounding box center [722, 761] width 390 height 37
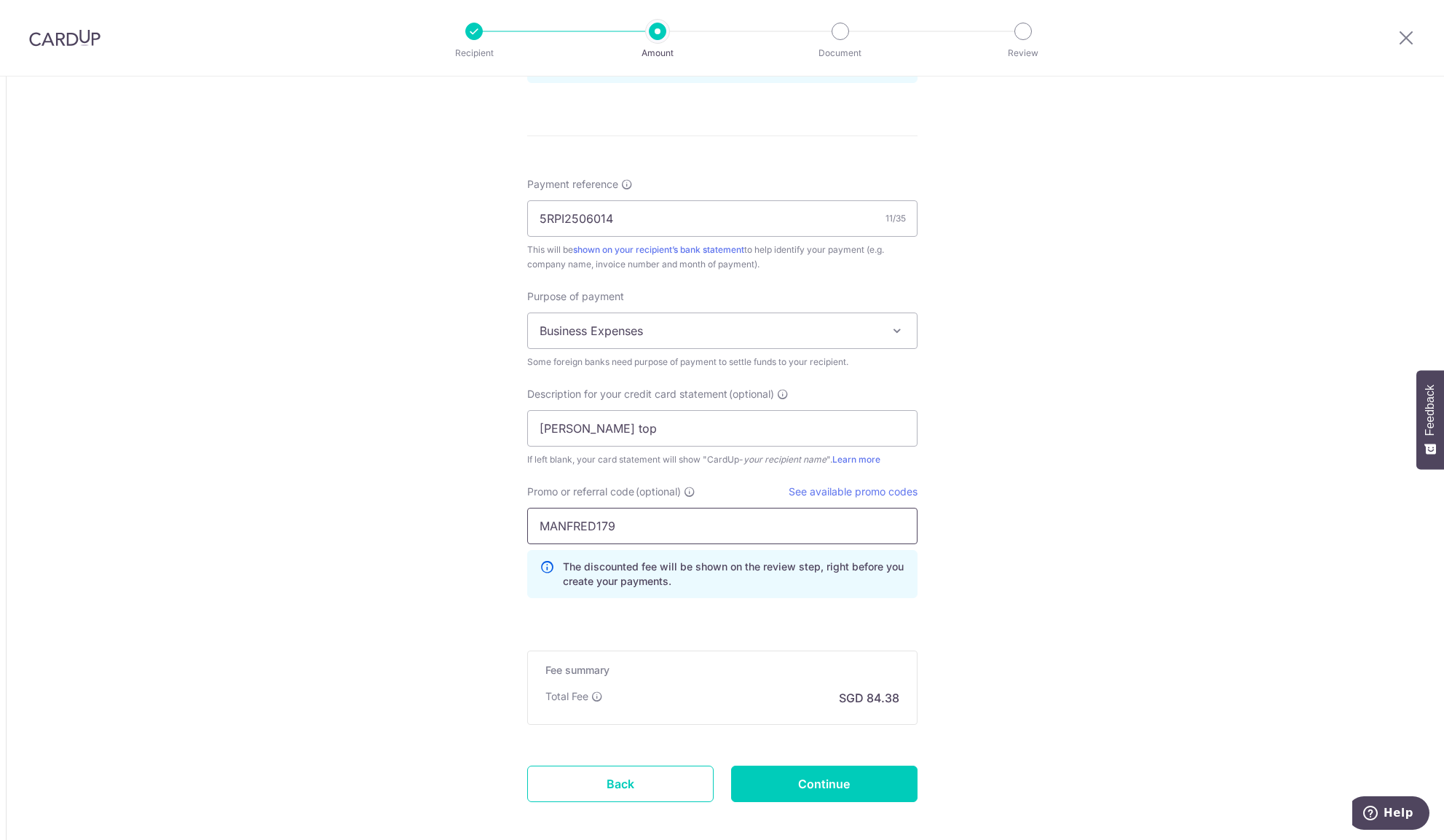
scroll to position [1300, 0]
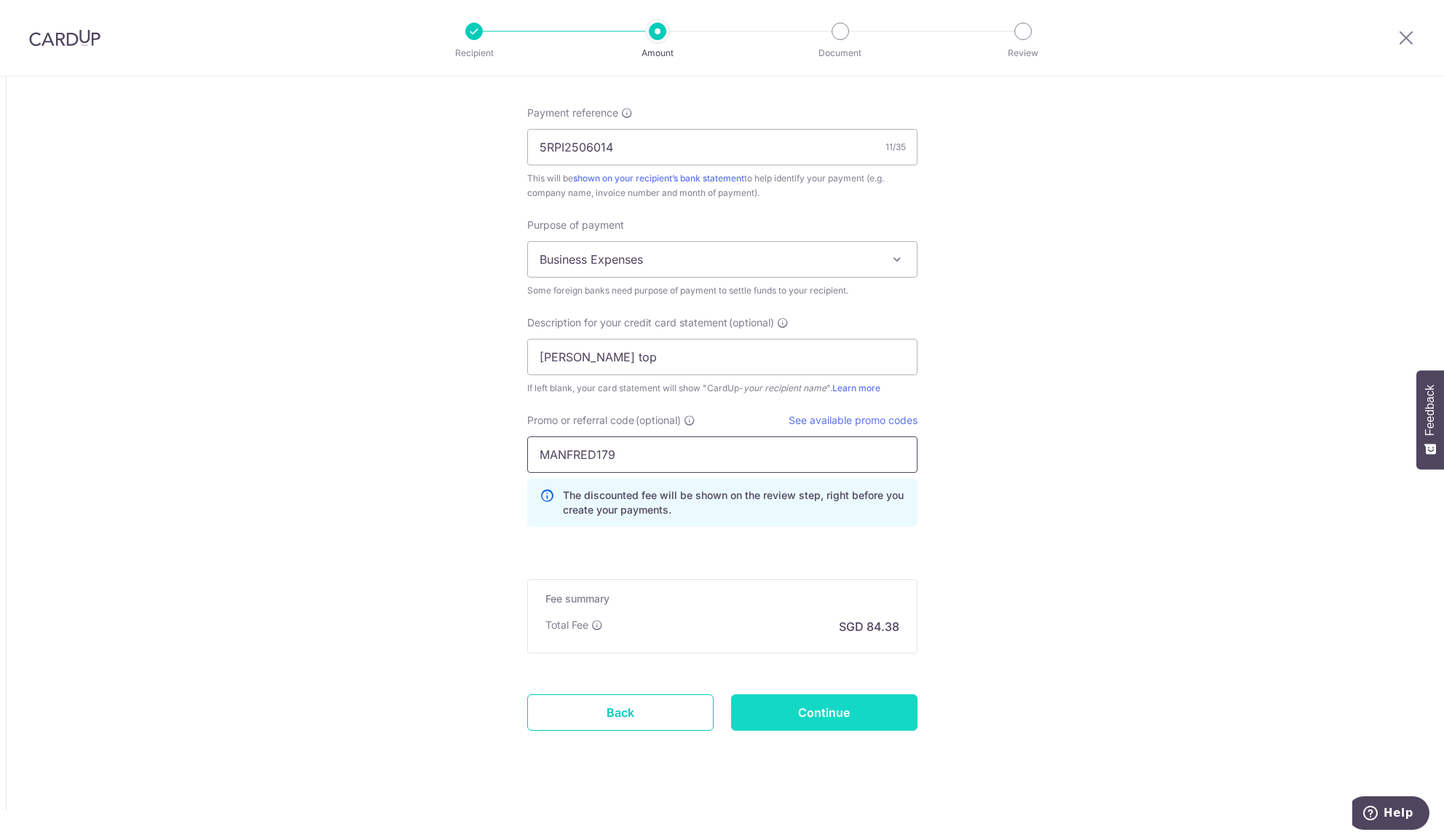
type input "MANFRED179"
click at [858, 699] on input "Continue" at bounding box center [825, 712] width 187 height 37
type input "Create Schedule"
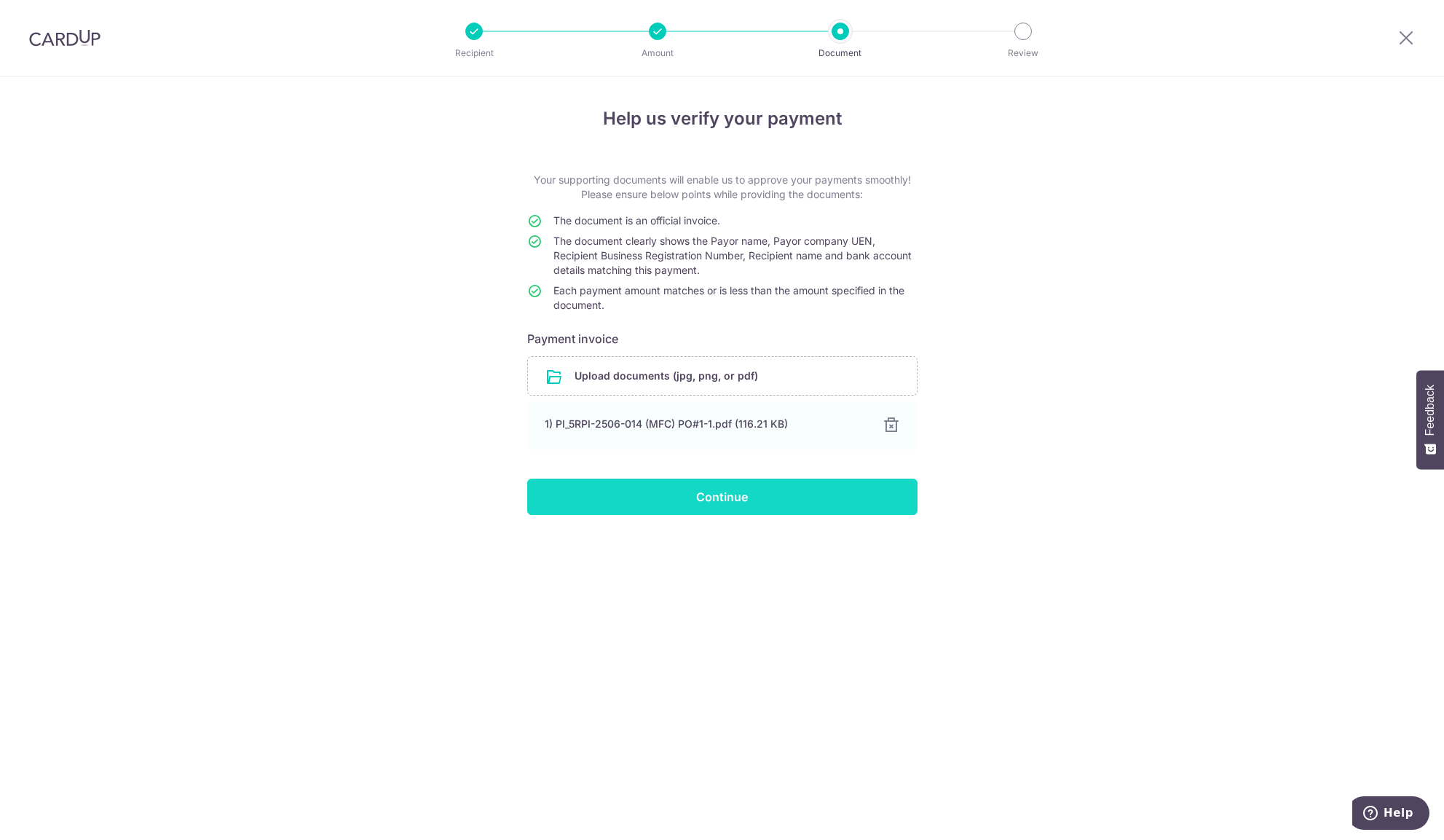
click at [685, 489] on input "Continue" at bounding box center [722, 497] width 390 height 37
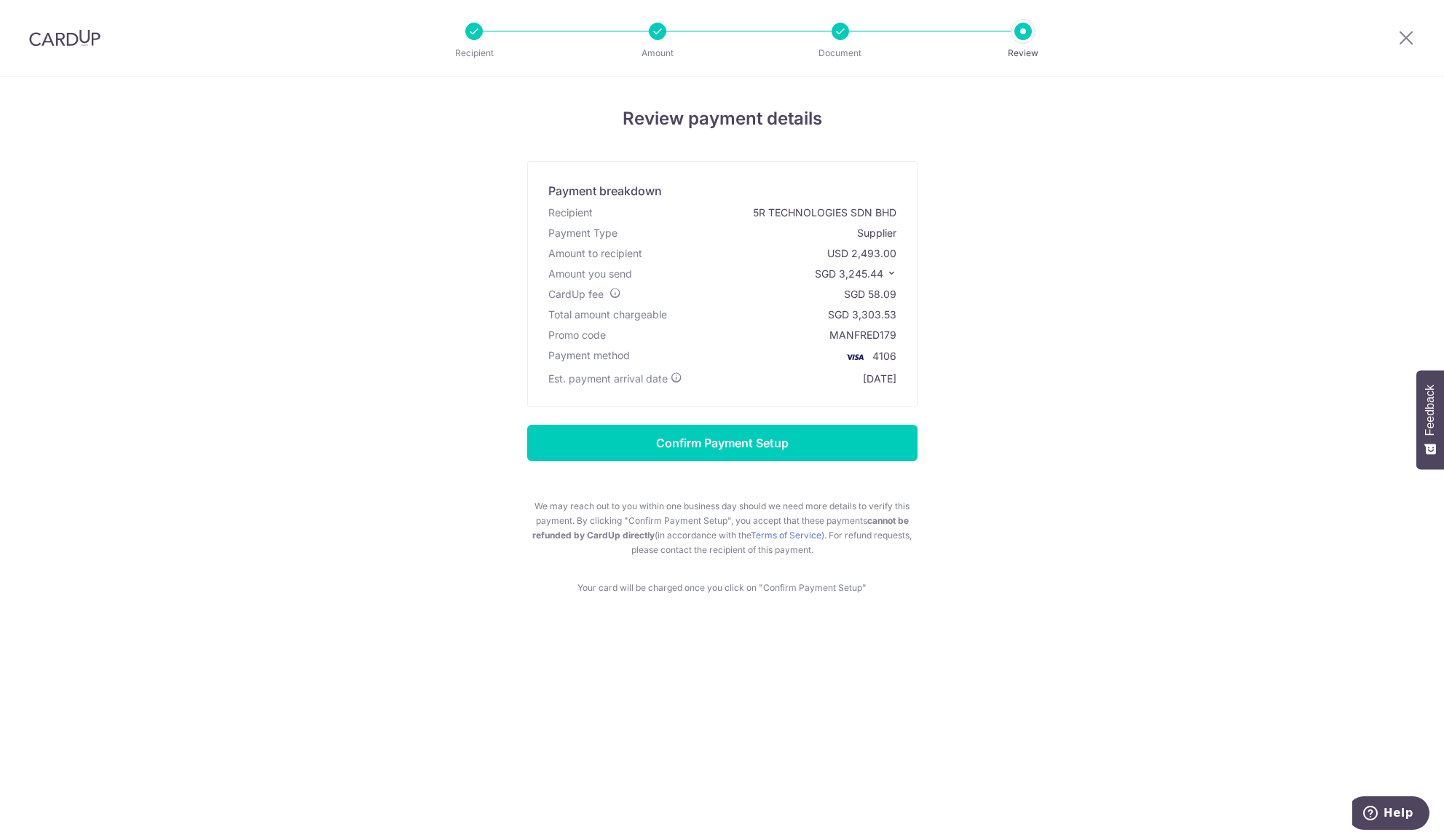
drag, startPoint x: 842, startPoint y: 273, endPoint x: 880, endPoint y: 279, distance: 38.5
click at [880, 279] on span "SGD 3,245.44" at bounding box center [849, 273] width 68 height 12
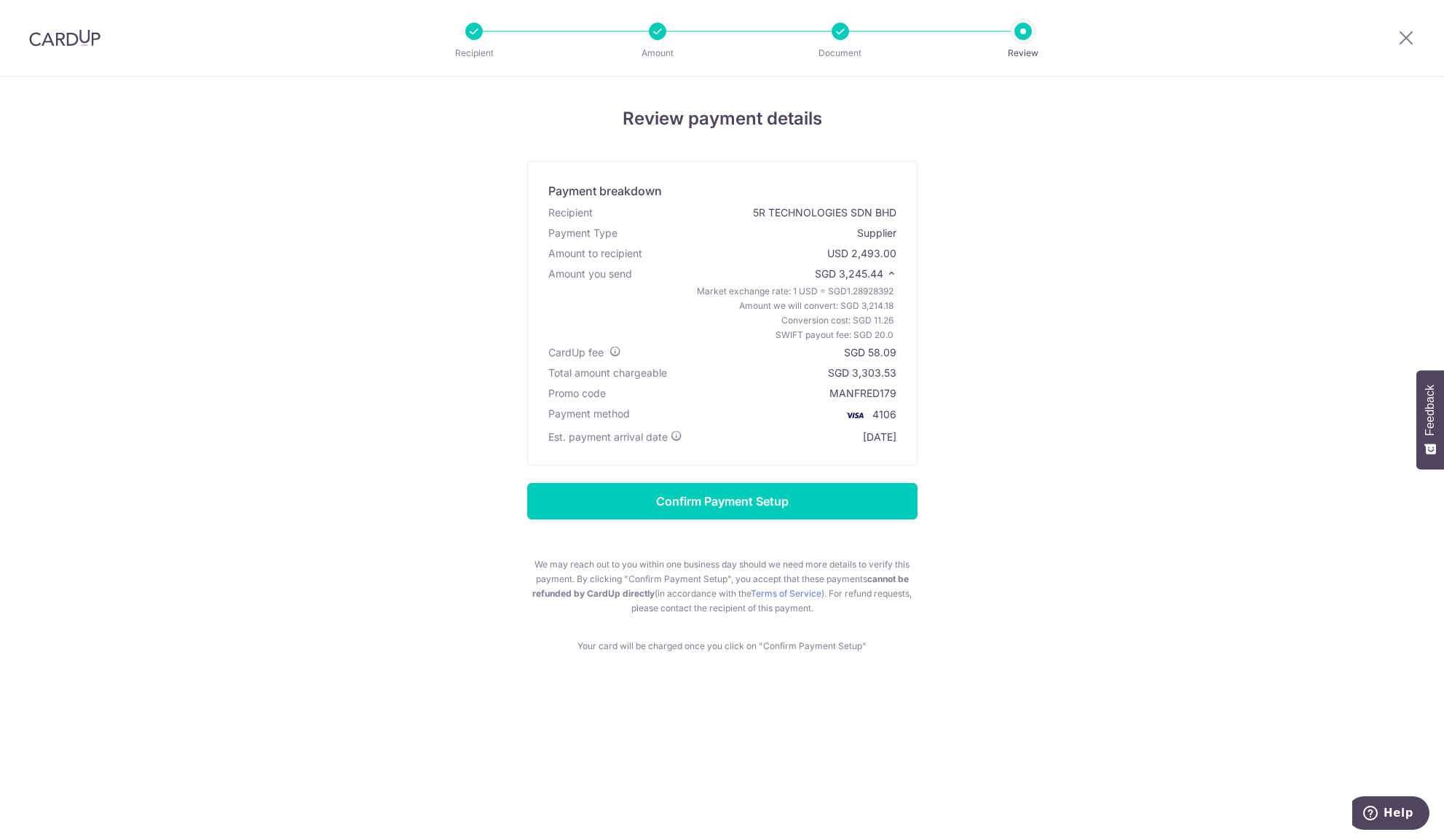
copy span "3,245.44"
drag, startPoint x: 869, startPoint y: 356, endPoint x: 895, endPoint y: 353, distance: 26.2
click at [897, 354] on div "CardUp fee SGD 58.09" at bounding box center [722, 353] width 354 height 21
copy div "58.09"
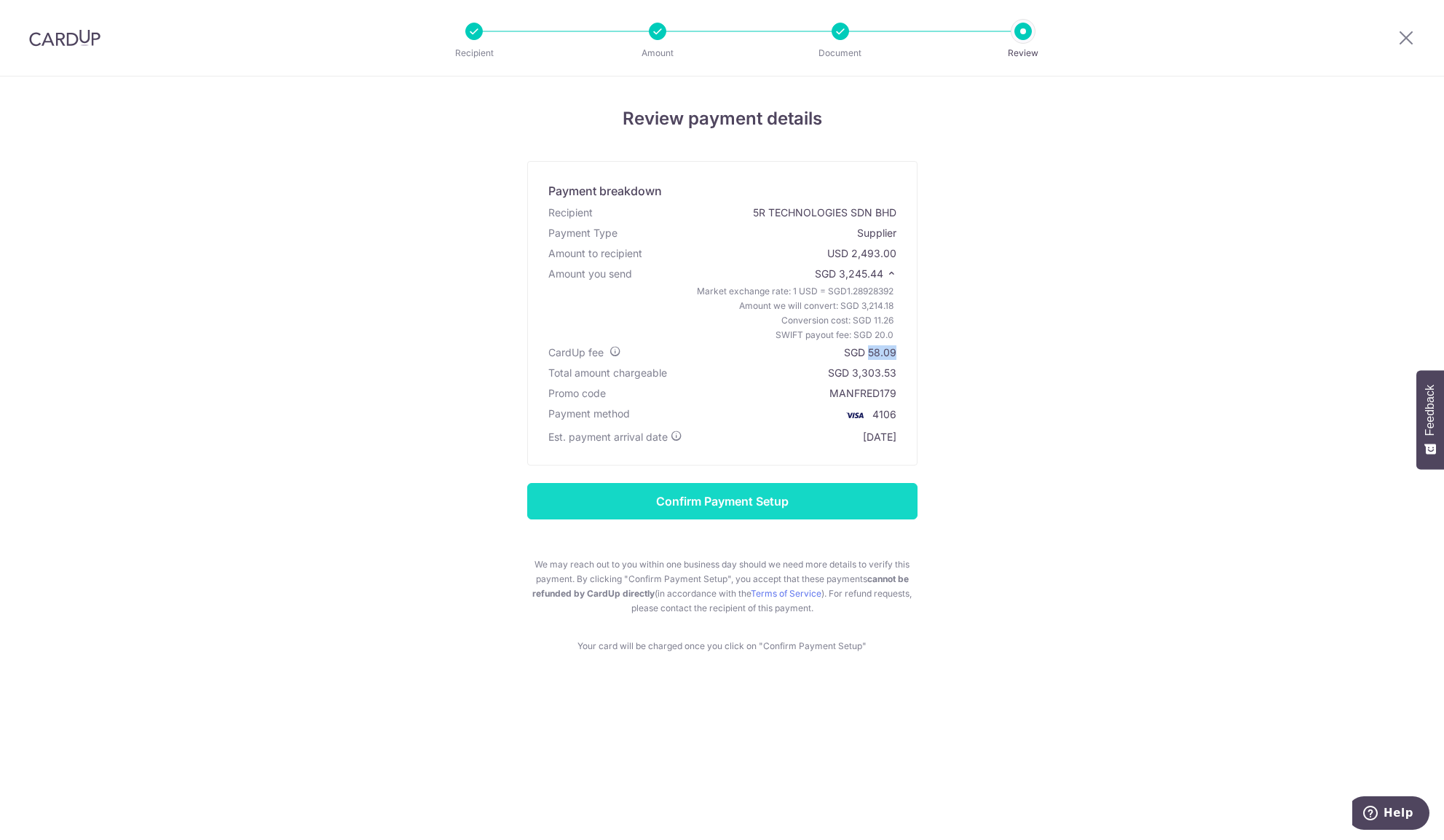
click at [765, 501] on input "Confirm Payment Setup" at bounding box center [722, 501] width 390 height 37
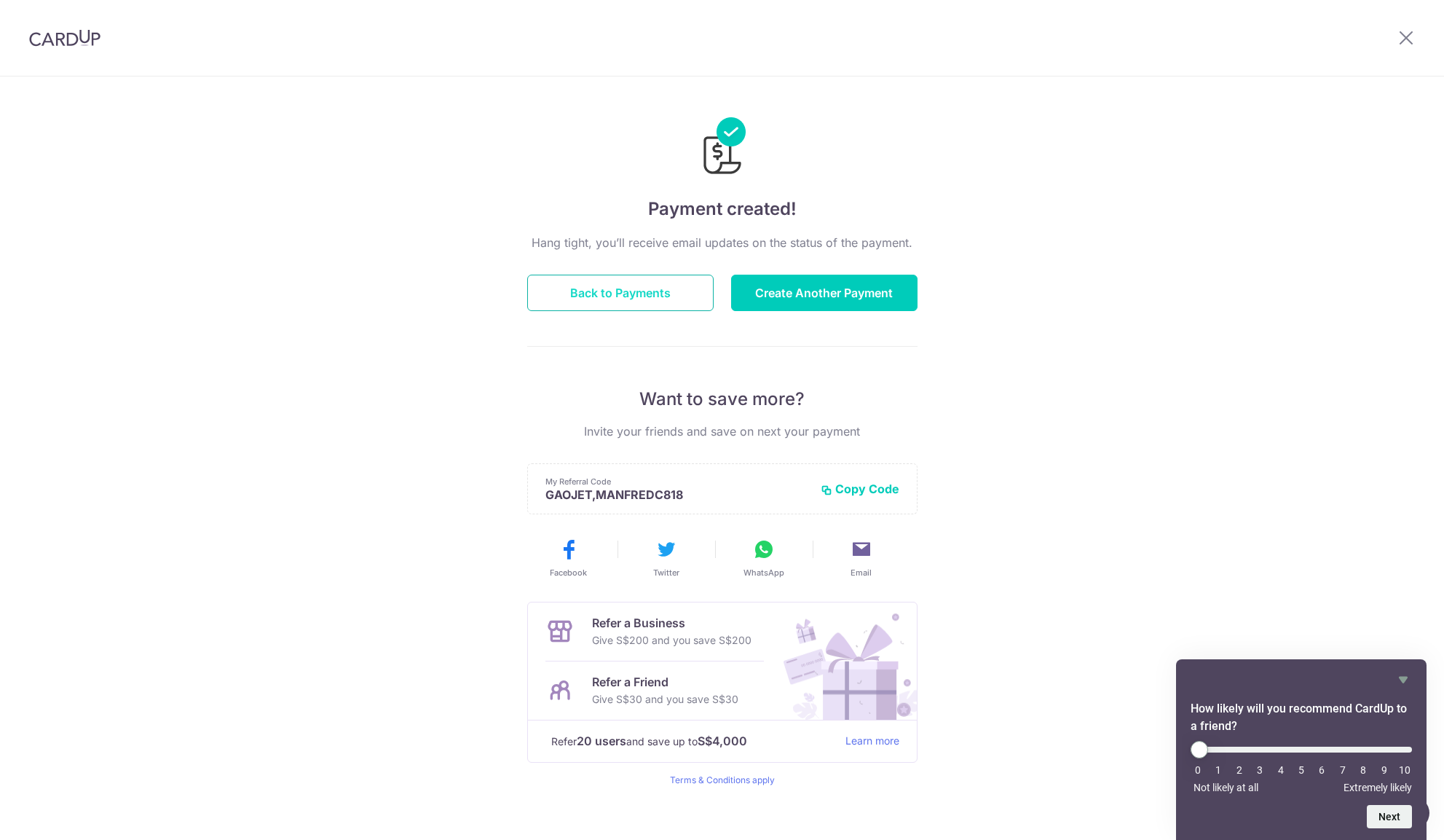
click at [626, 301] on button "Back to Payments" at bounding box center [620, 293] width 187 height 37
